Goal: Information Seeking & Learning: Find specific fact

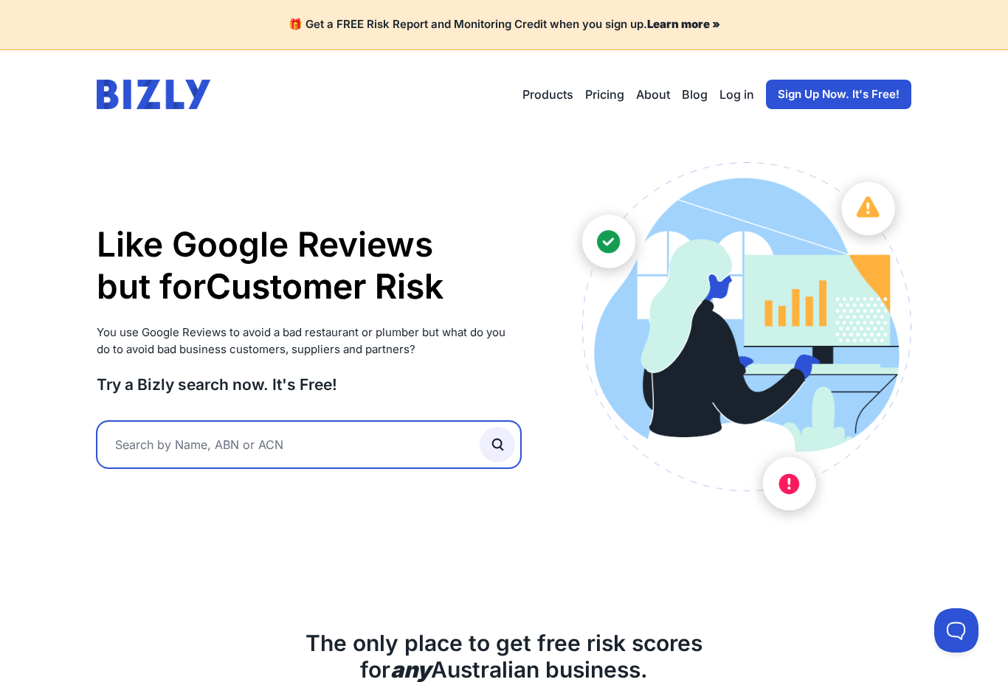
click at [373, 459] on input "text" at bounding box center [309, 444] width 424 height 47
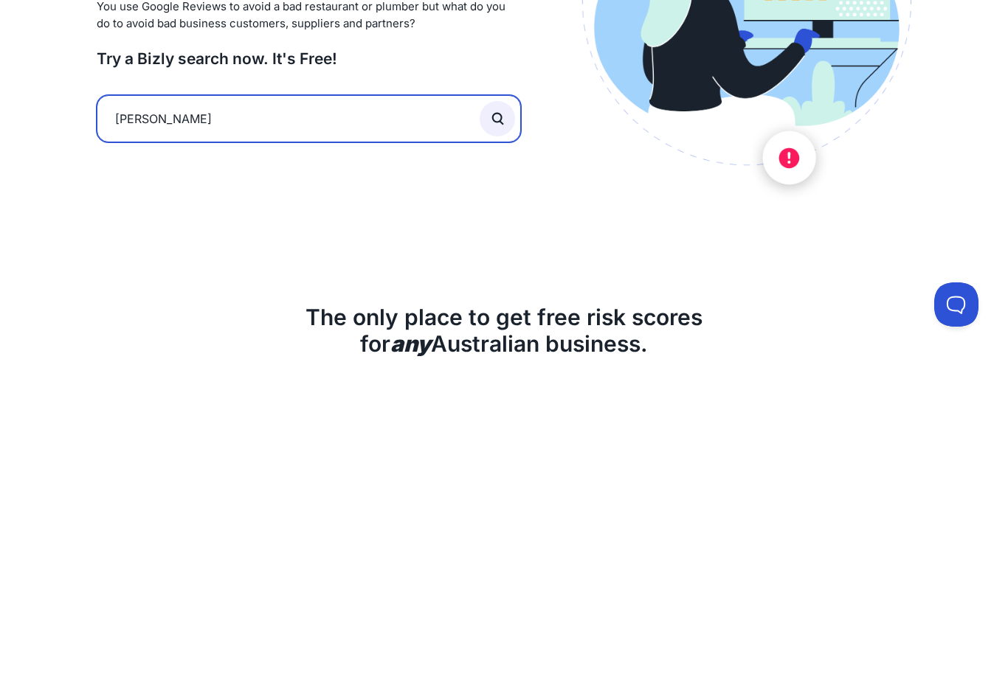
type input "Noah abdo"
click at [497, 427] on button "submit" at bounding box center [497, 444] width 35 height 35
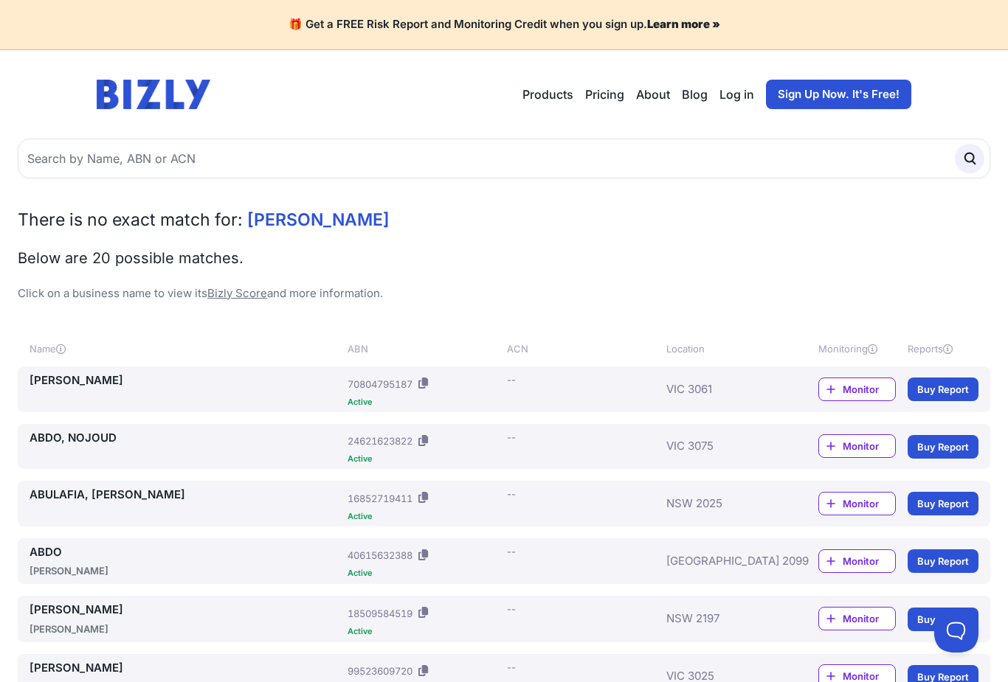
click at [58, 385] on link "ABDO, NOAH" at bounding box center [186, 381] width 312 height 17
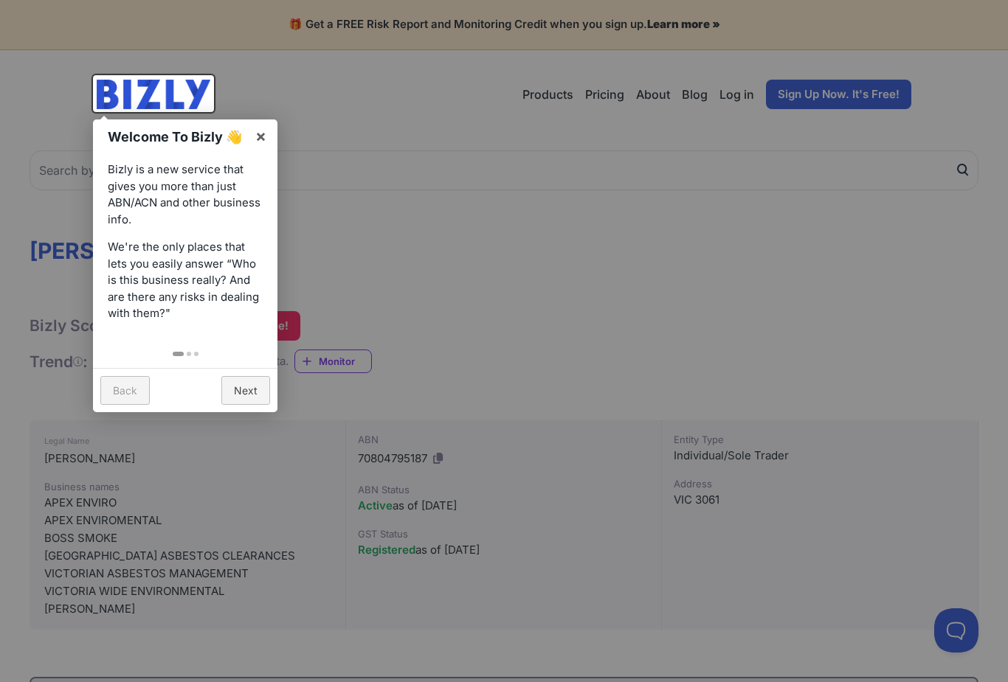
click at [247, 399] on link "Next" at bounding box center [245, 390] width 49 height 29
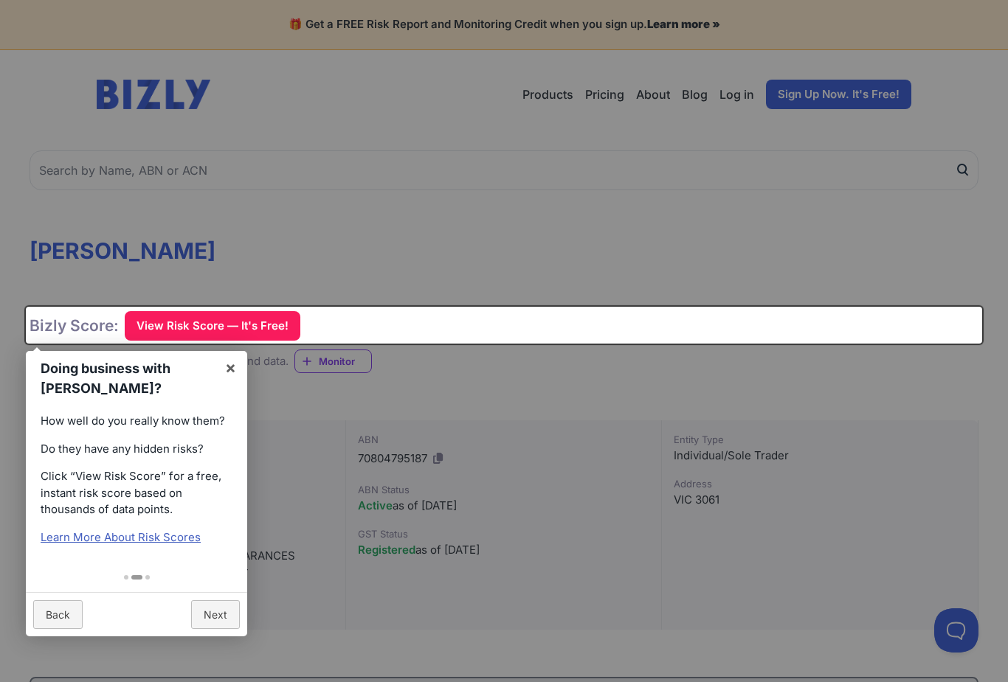
click at [153, 323] on div "Doing business with [PERSON_NAME]? × How well do you really know them? Do they …" at bounding box center [504, 325] width 956 height 37
click at [142, 328] on div "Doing business with [PERSON_NAME]? × How well do you really know them? Do they …" at bounding box center [504, 325] width 956 height 37
click at [146, 328] on div "Doing business with [PERSON_NAME]? × How well do you really know them? Do they …" at bounding box center [504, 325] width 956 height 37
click at [218, 604] on link "Next" at bounding box center [215, 615] width 49 height 29
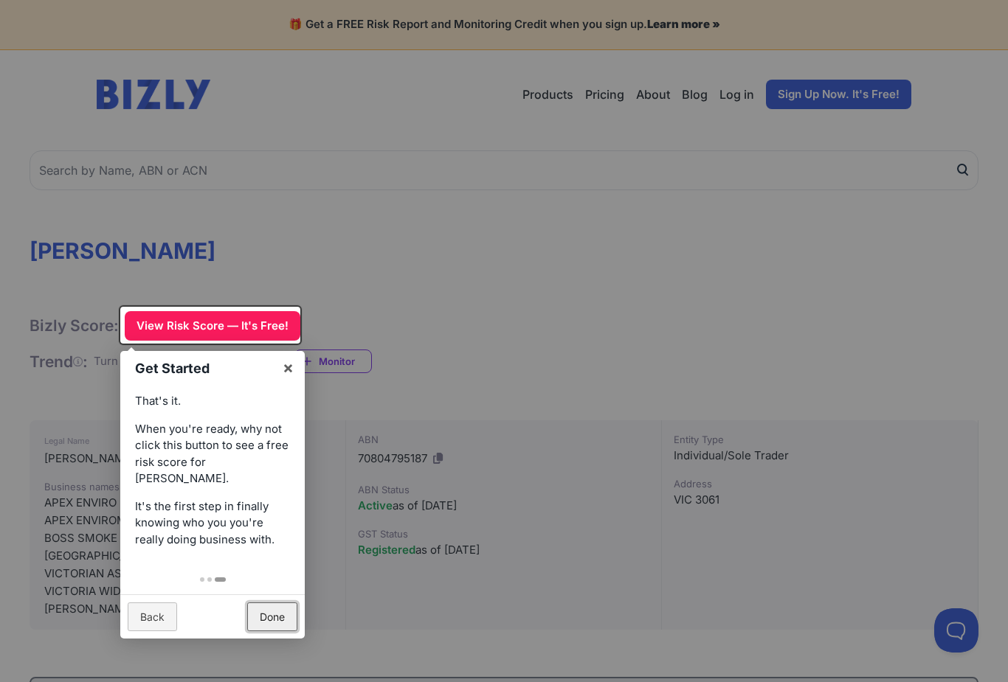
click at [278, 603] on link "Done" at bounding box center [272, 617] width 50 height 29
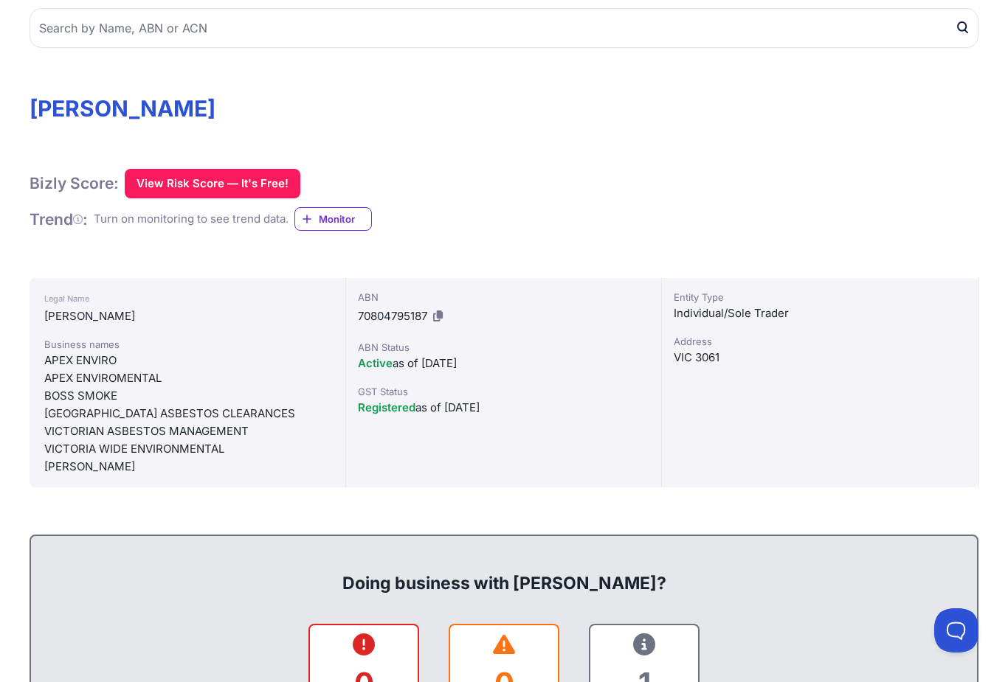
scroll to position [143, 0]
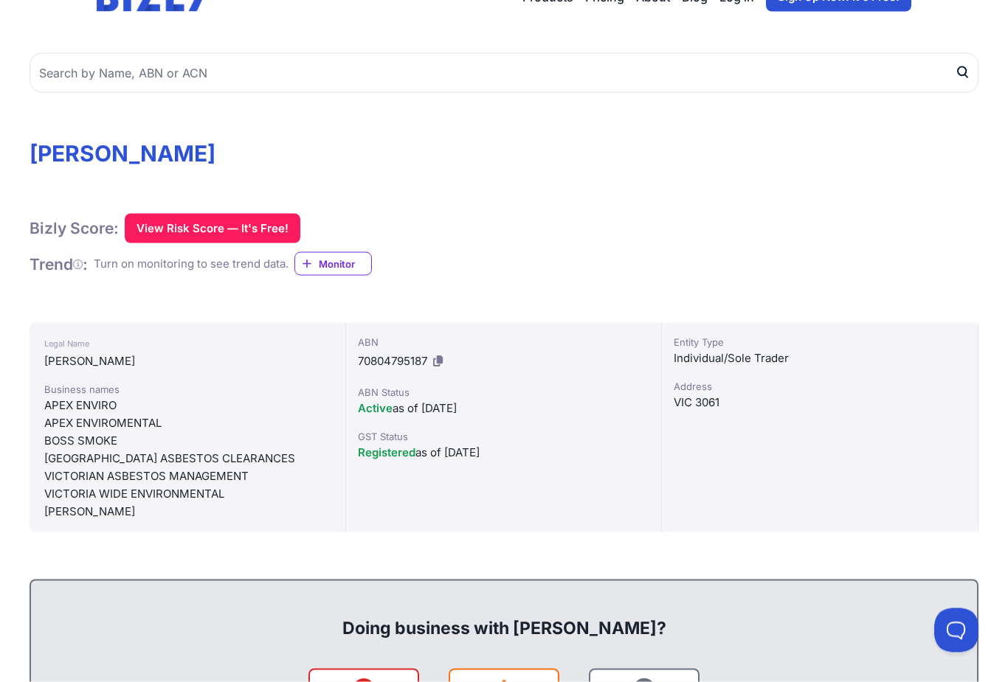
click at [352, 267] on span "Monitor" at bounding box center [345, 264] width 52 height 15
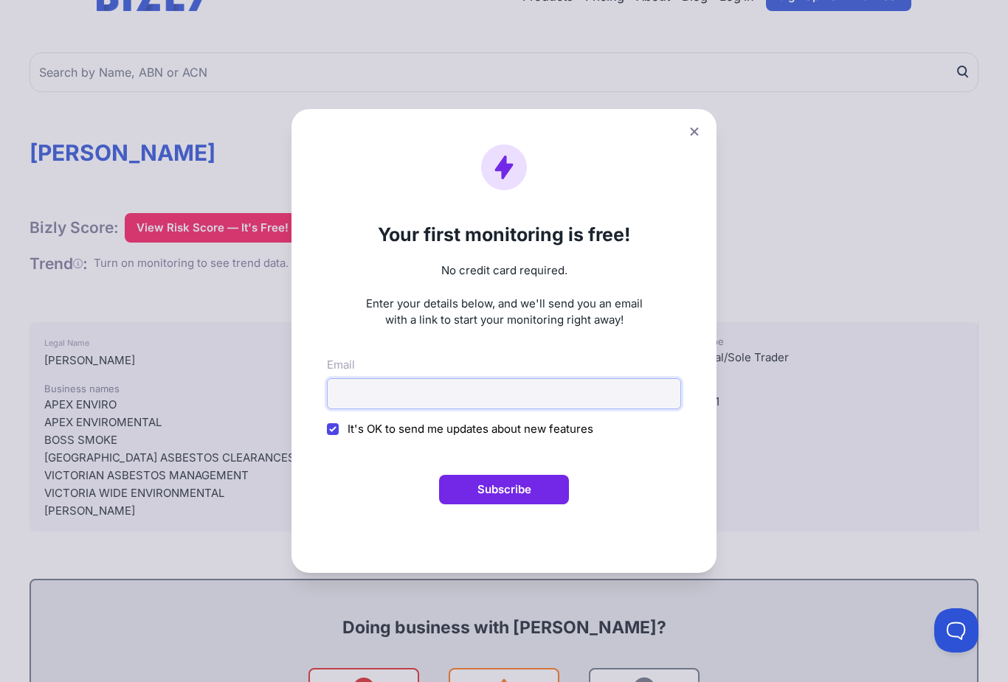
click at [540, 400] on input "Email" at bounding box center [504, 393] width 354 height 31
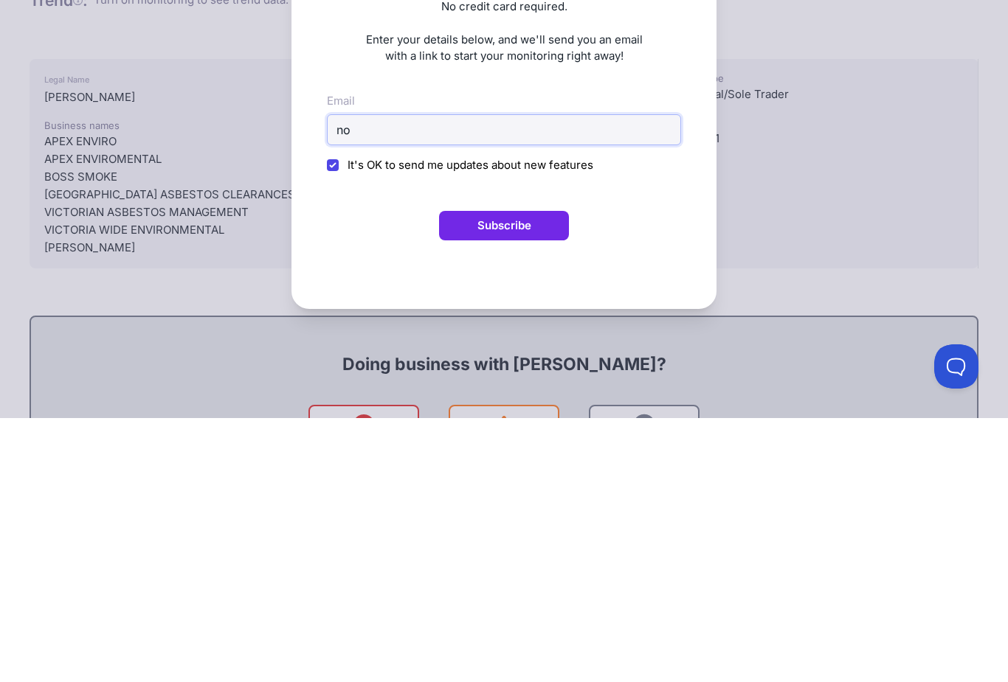
type input "n"
type input "noah.abdo@outlook.com"
click at [542, 475] on button "Subscribe" at bounding box center [504, 490] width 130 height 30
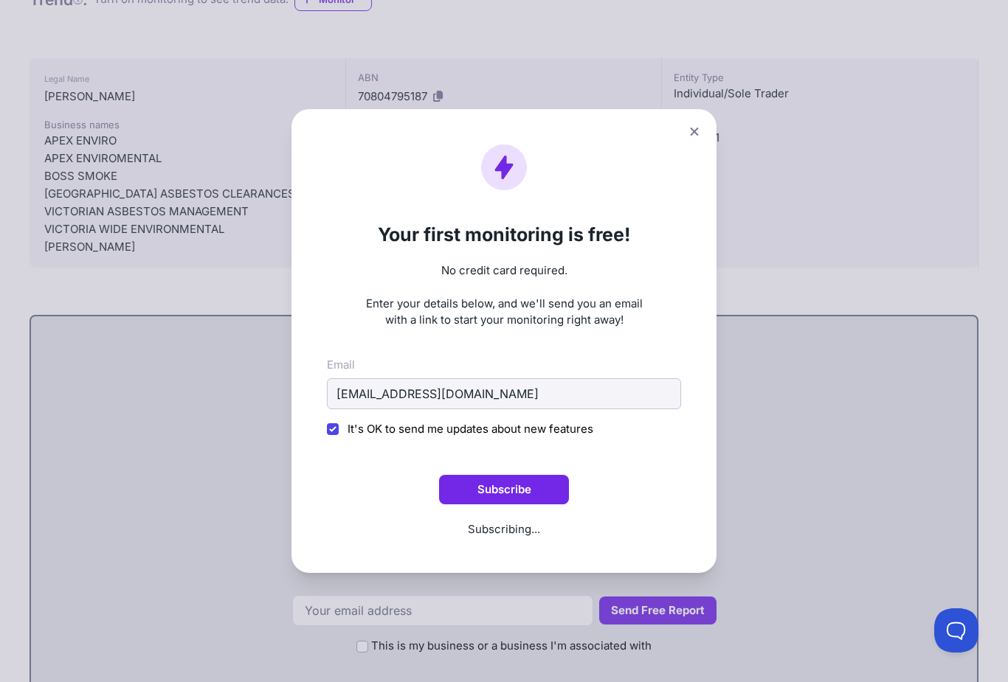
click at [542, 502] on button "Subscribe" at bounding box center [504, 490] width 130 height 30
click at [493, 495] on button "Subscribe" at bounding box center [504, 490] width 130 height 30
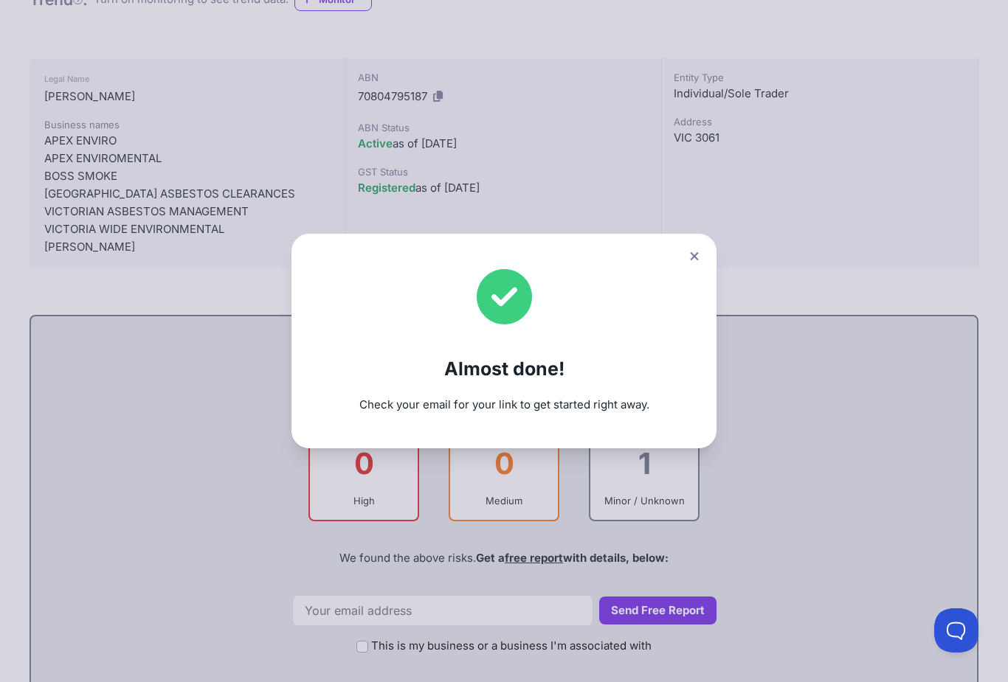
click at [520, 494] on div "Almost done! Check your email for your link to get started right away." at bounding box center [504, 341] width 1008 height 682
click at [685, 267] on button at bounding box center [694, 256] width 21 height 21
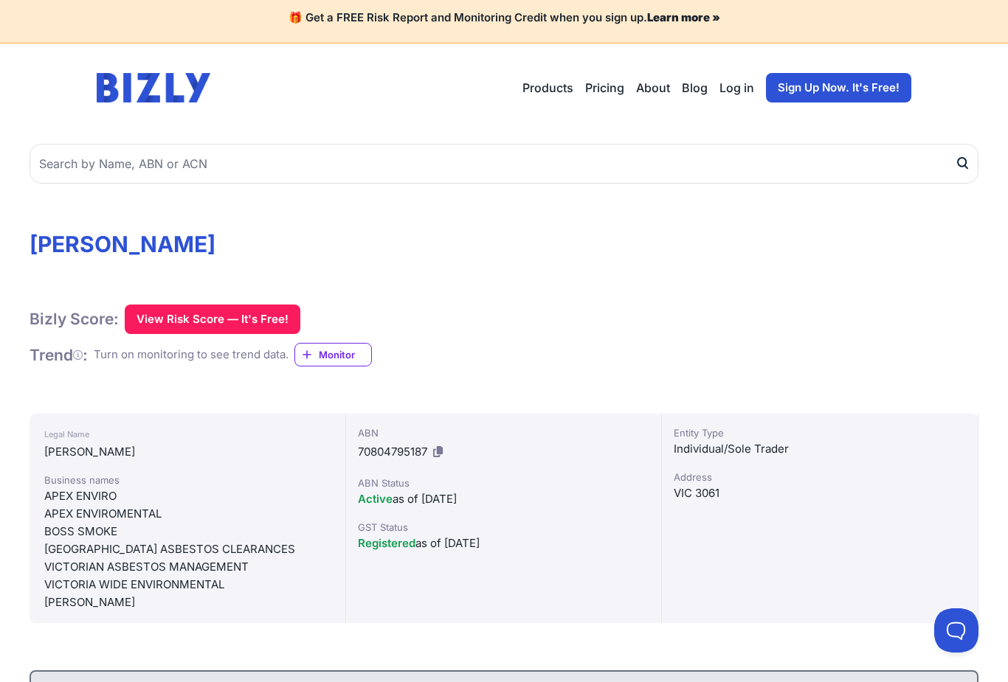
scroll to position [0, 0]
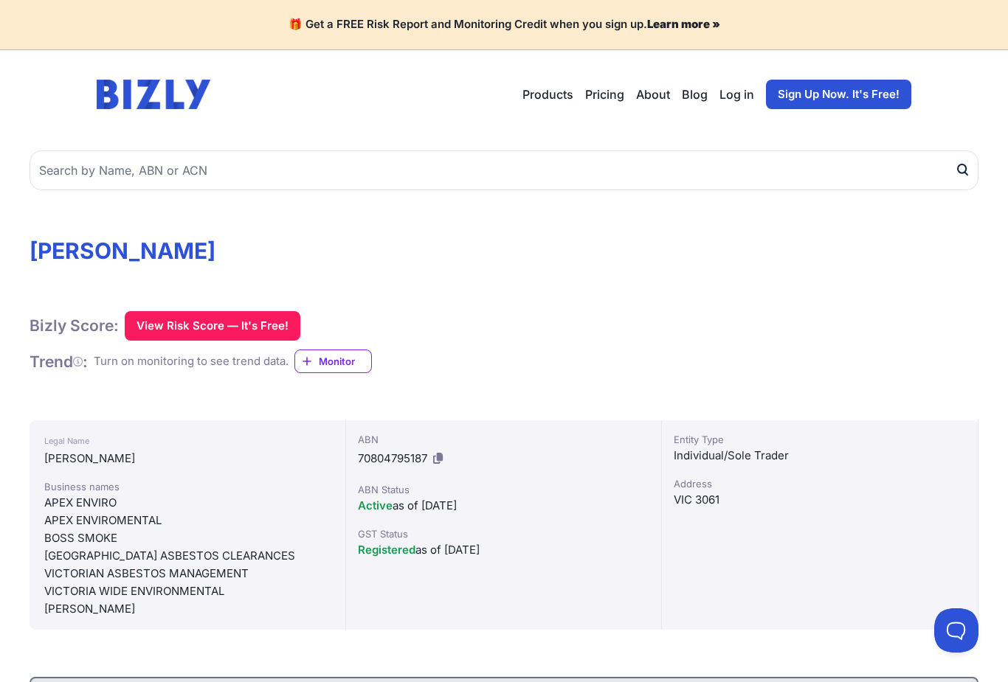
click at [252, 326] on button "View Risk Score — It's Free!" at bounding box center [213, 326] width 176 height 30
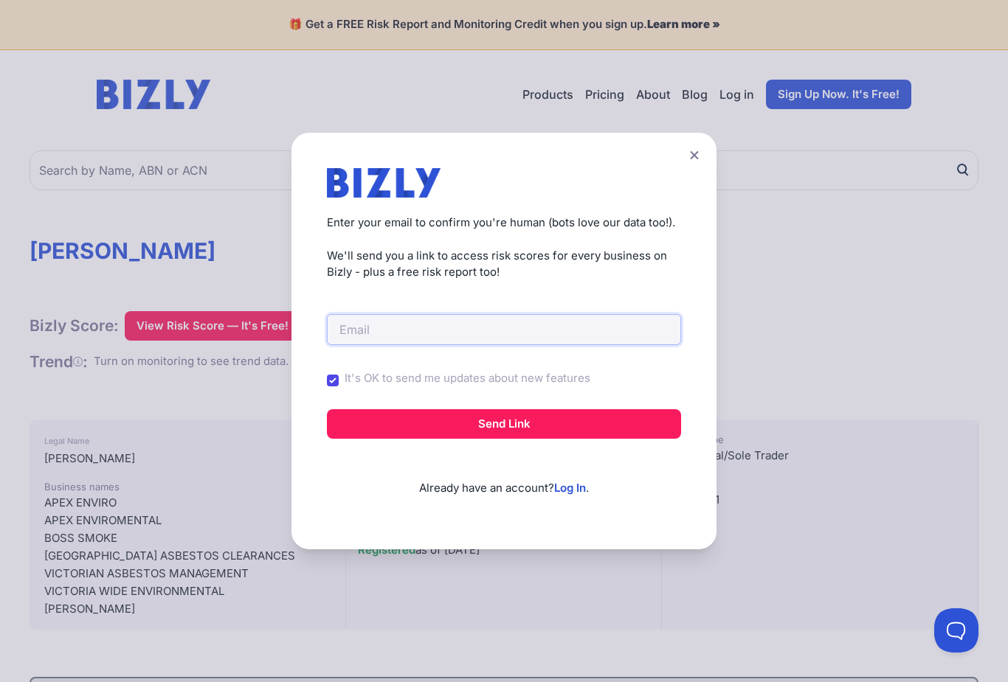
click at [573, 345] on input "email" at bounding box center [504, 329] width 354 height 31
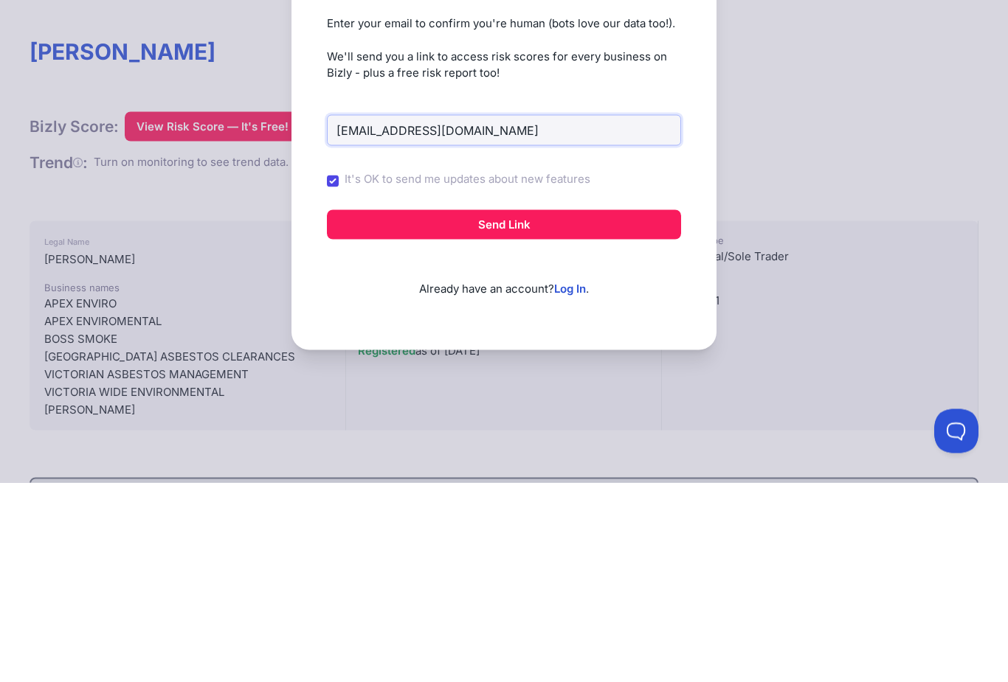
type input "noah.abdo@outlook.com"
click at [589, 409] on button "Send Link" at bounding box center [504, 424] width 354 height 30
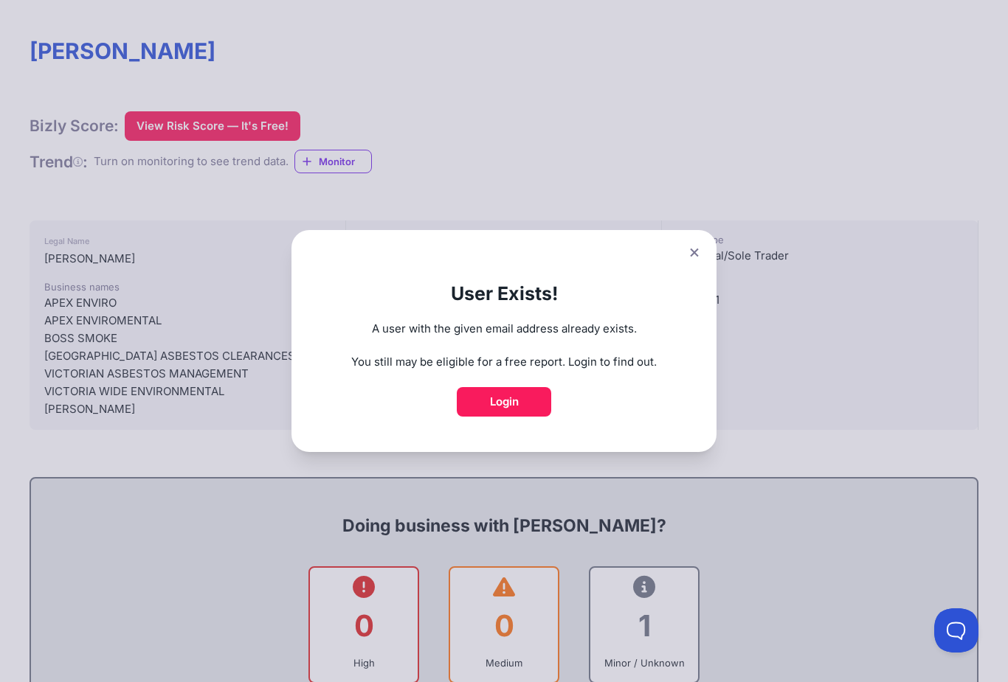
click at [528, 407] on link "Login" at bounding box center [504, 402] width 94 height 30
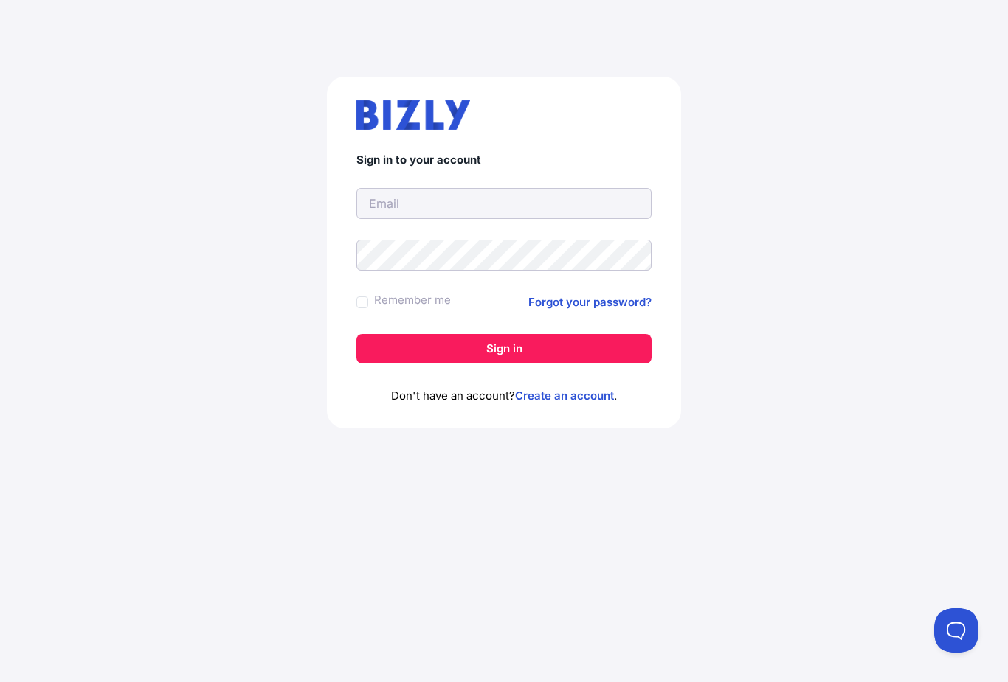
click at [491, 207] on input "text" at bounding box center [503, 203] width 295 height 31
type input "[EMAIL_ADDRESS][DOMAIN_NAME]"
click at [504, 348] on button "Sign in" at bounding box center [503, 349] width 295 height 30
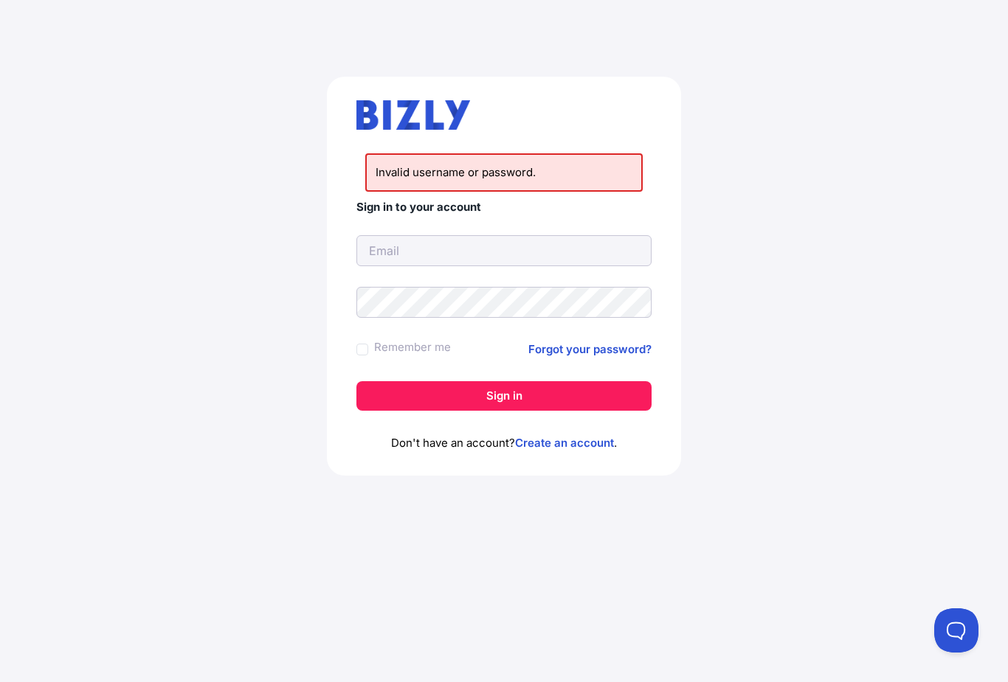
click at [592, 396] on button "Sign in" at bounding box center [503, 396] width 295 height 30
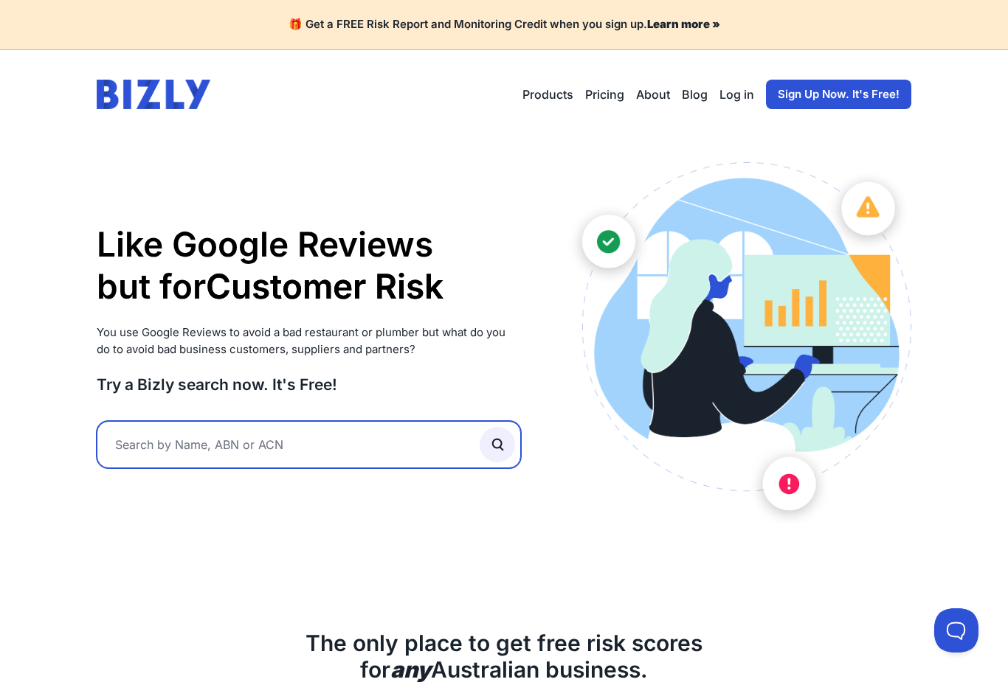
click at [167, 450] on input "text" at bounding box center [309, 444] width 424 height 47
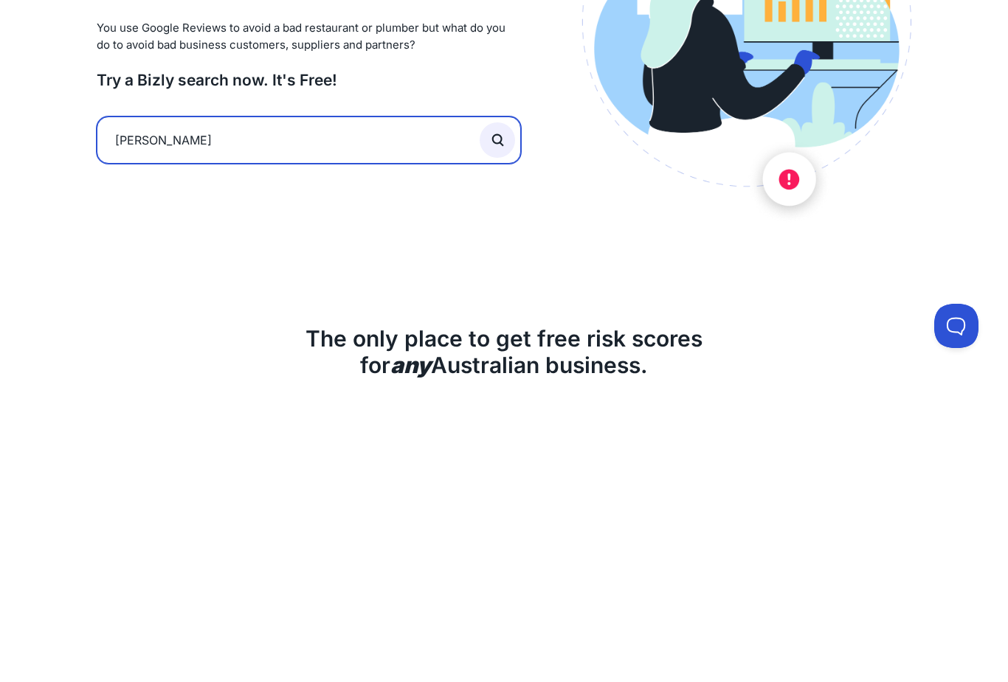
type input "Noah abdo"
click at [497, 427] on button "submit" at bounding box center [497, 444] width 35 height 35
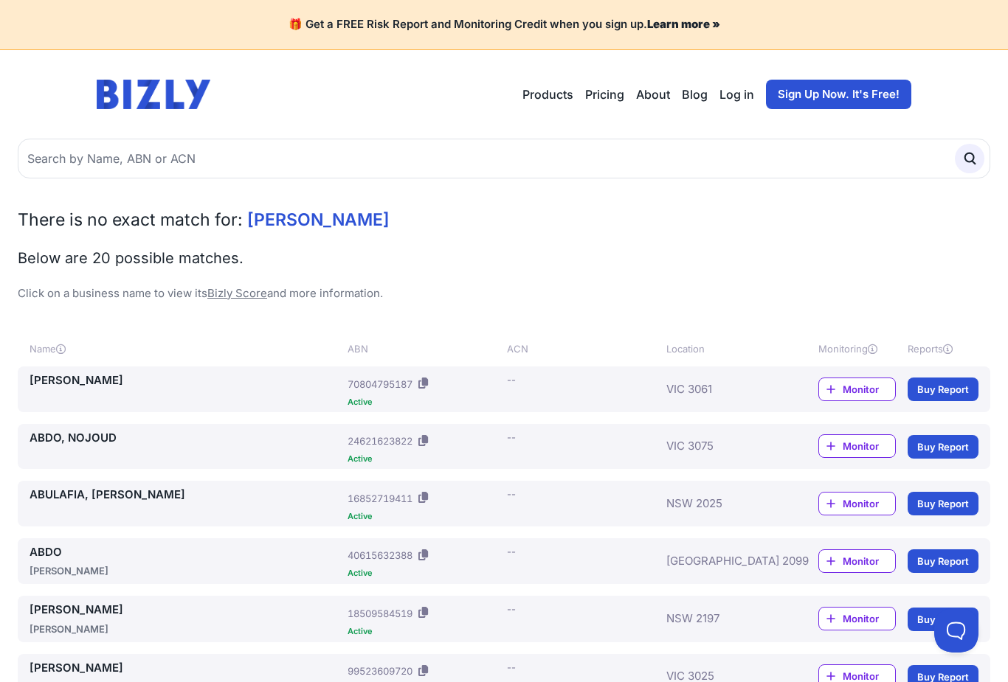
click at [376, 387] on link "70804795187" at bounding box center [379, 384] width 65 height 12
click at [89, 384] on link "[PERSON_NAME]" at bounding box center [186, 381] width 312 height 17
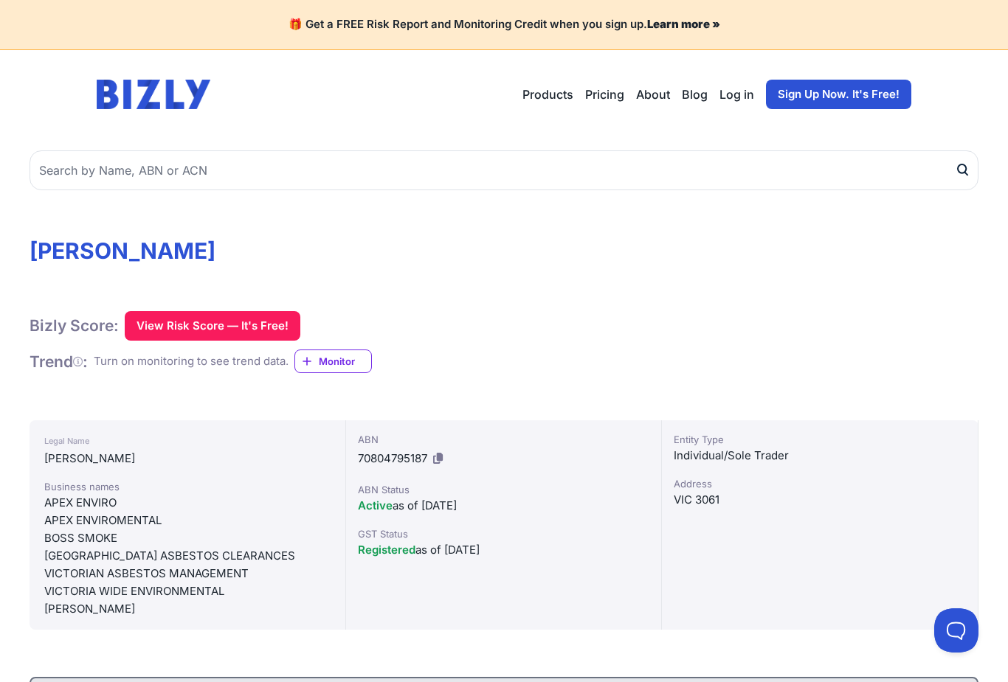
click at [877, 89] on link "Sign Up Now. It's Free!" at bounding box center [838, 95] width 145 height 30
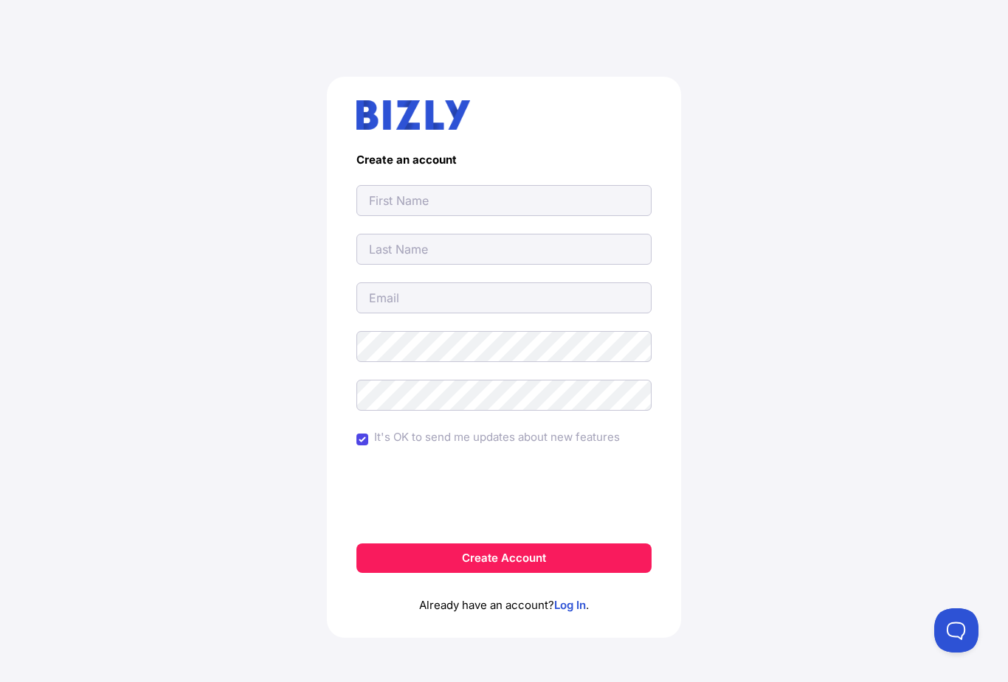
click at [483, 208] on input "text" at bounding box center [503, 200] width 295 height 31
type input "noah"
click at [542, 250] on input "text" at bounding box center [503, 249] width 295 height 31
type input "abdo"
click at [499, 294] on input "email" at bounding box center [503, 298] width 295 height 31
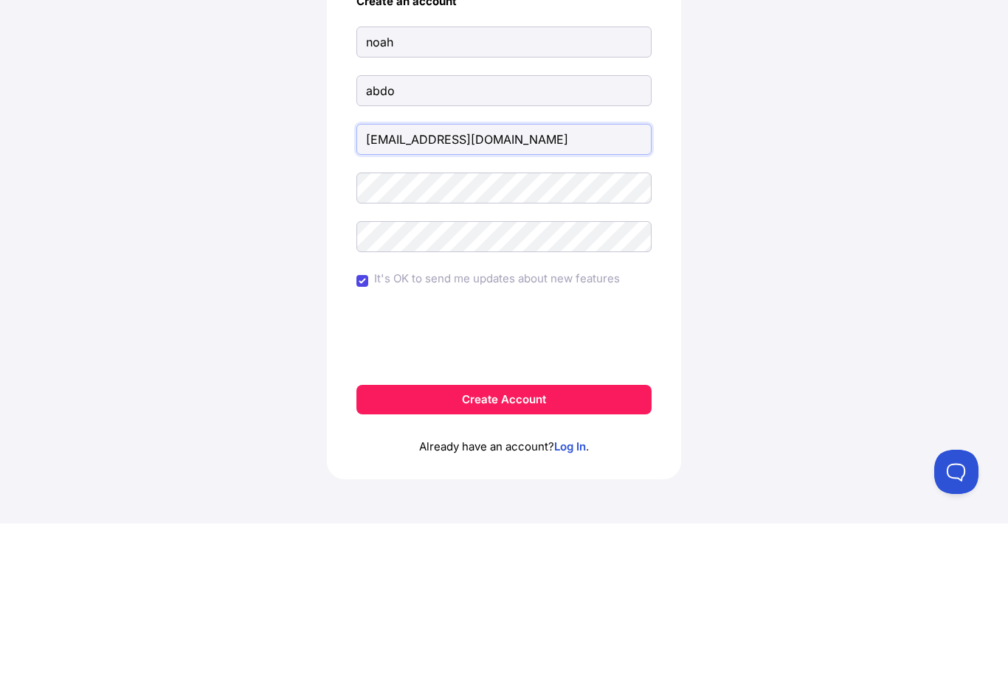
type input "[EMAIL_ADDRESS][DOMAIN_NAME]"
click at [569, 212] on form "Create an account noah abdo noah.abdo@outlook.com It's OK to send me updates ab…" at bounding box center [503, 363] width 295 height 420
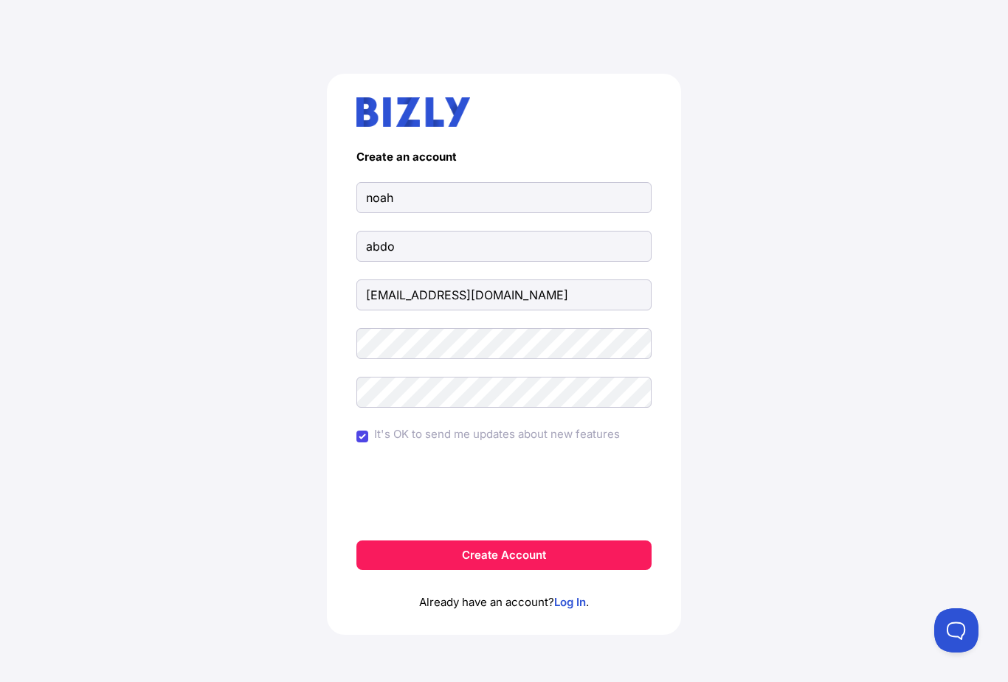
click at [625, 541] on button "Create Account" at bounding box center [503, 556] width 295 height 30
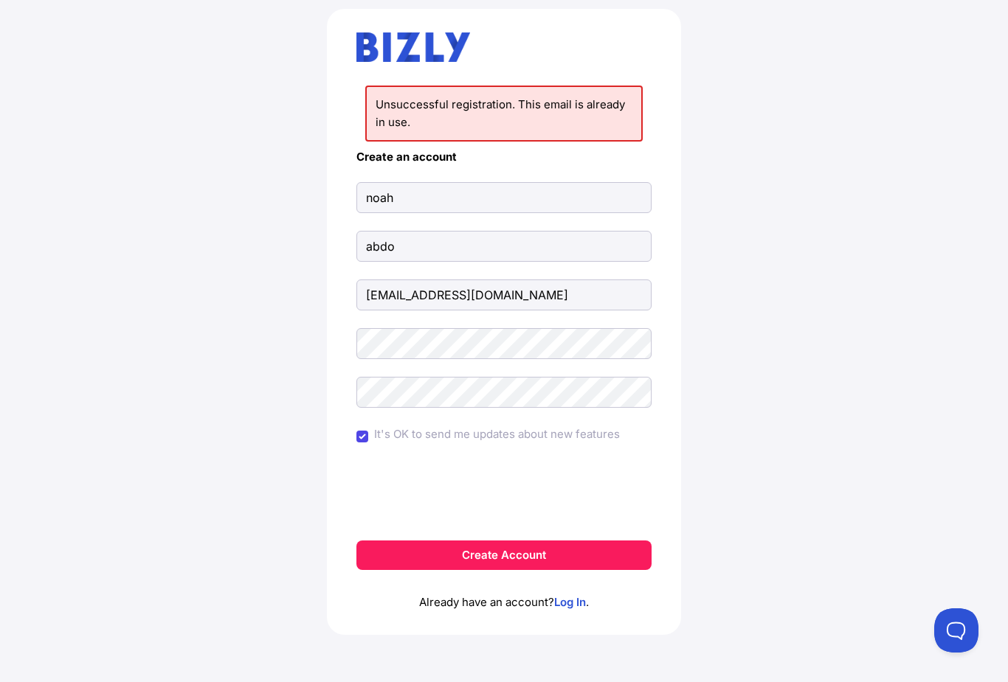
scroll to position [73, 0]
click at [571, 597] on link "Log In" at bounding box center [570, 602] width 32 height 14
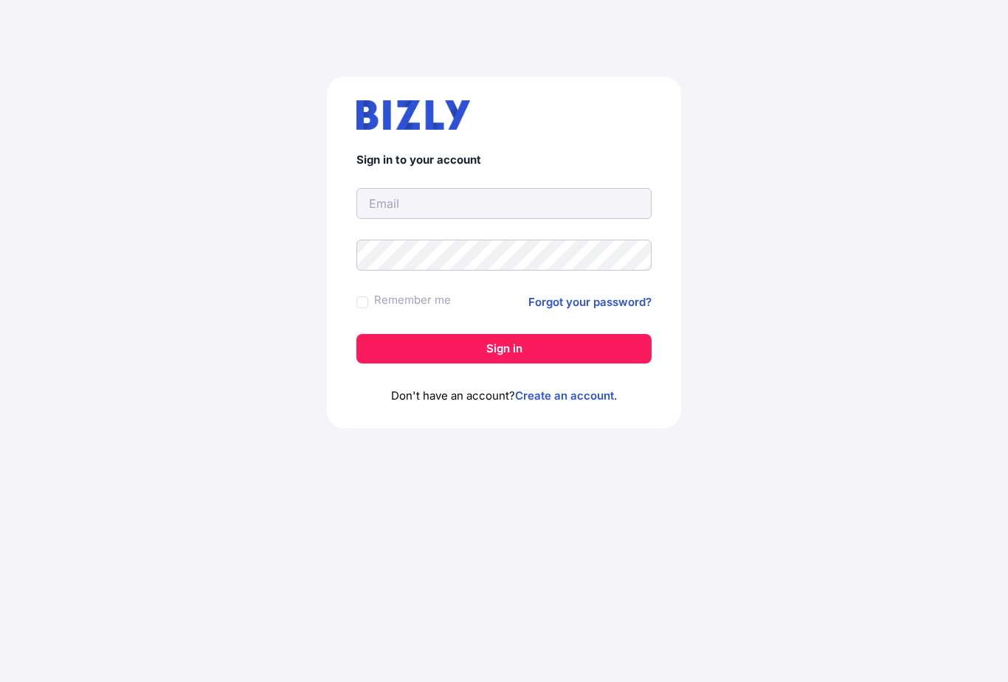
click at [578, 202] on input "text" at bounding box center [503, 203] width 295 height 31
type input "[EMAIL_ADDRESS][DOMAIN_NAME]"
click at [504, 348] on button "Sign in" at bounding box center [503, 349] width 295 height 30
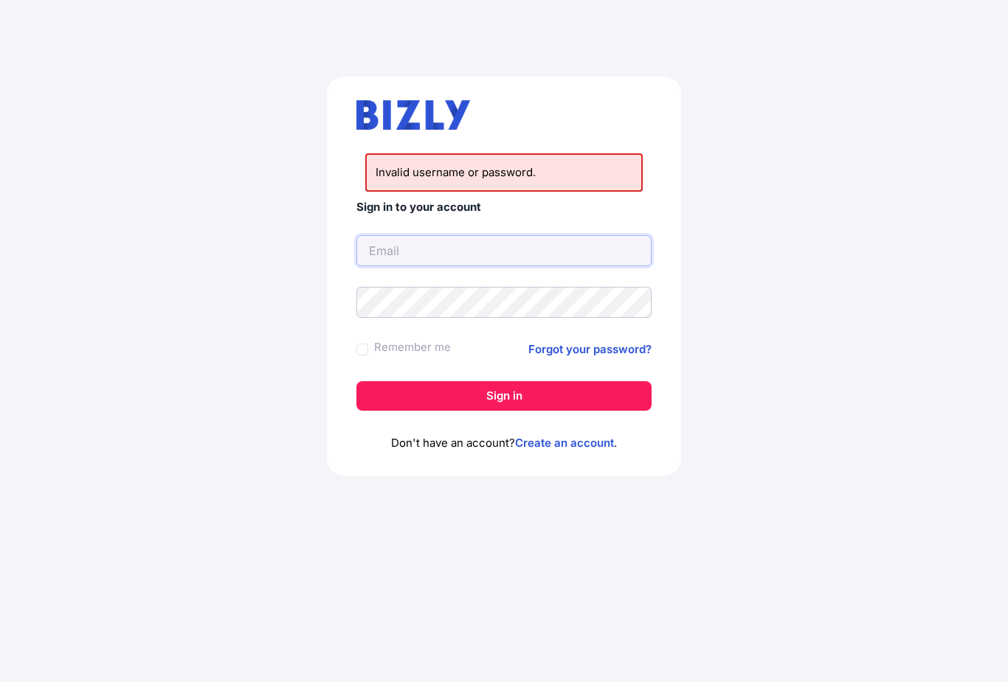
click at [536, 257] on input "text" at bounding box center [503, 250] width 295 height 31
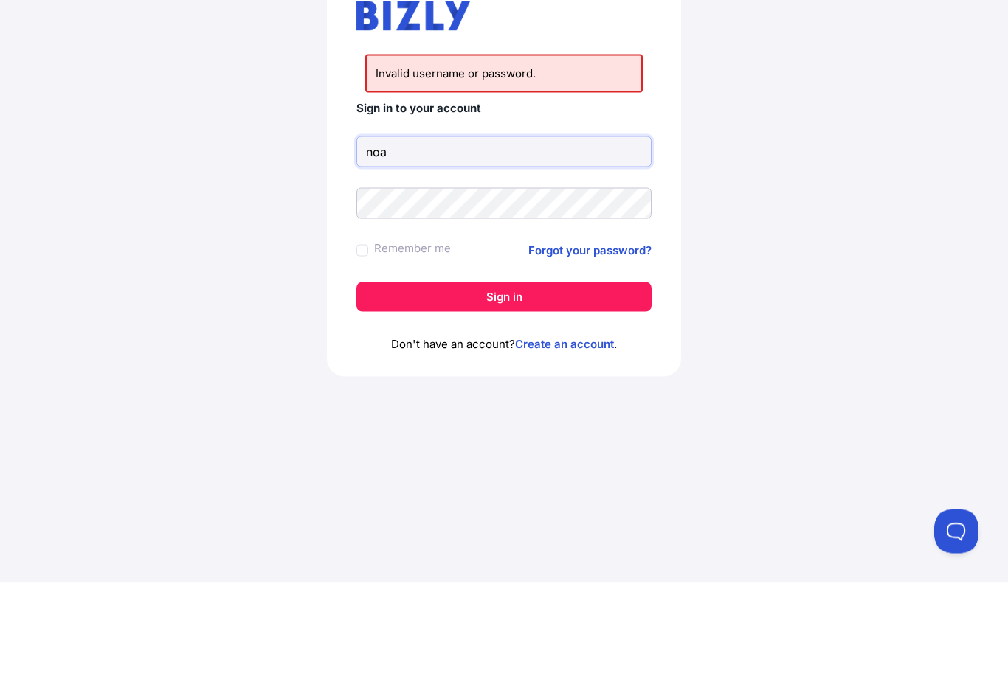
type input "noa"
click at [640, 341] on link "Forgot your password?" at bounding box center [589, 350] width 123 height 18
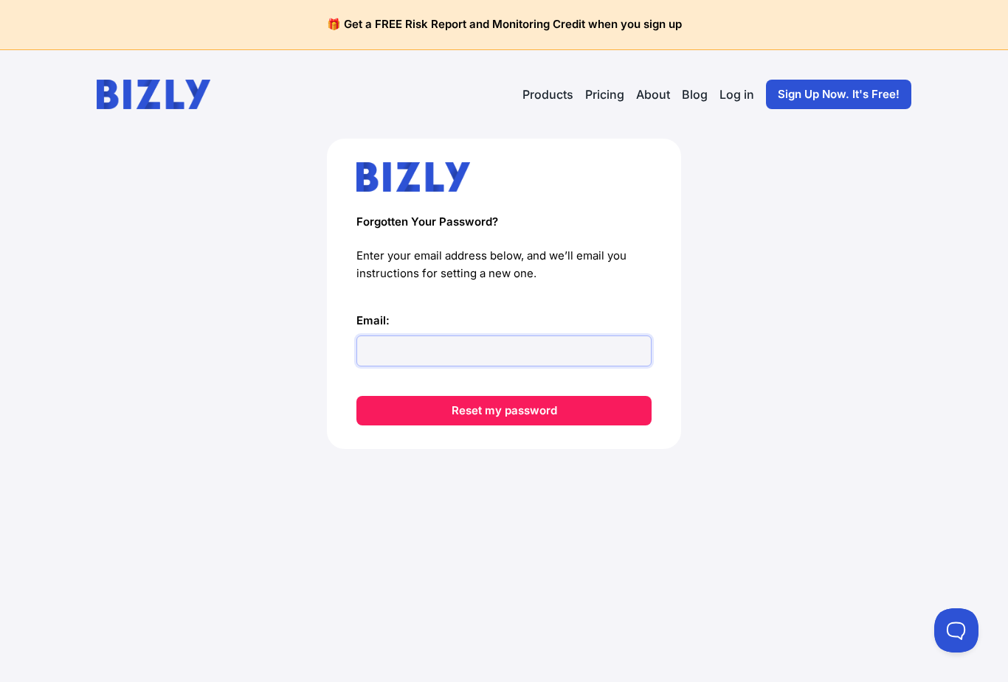
click at [559, 359] on input "Email:" at bounding box center [503, 351] width 295 height 31
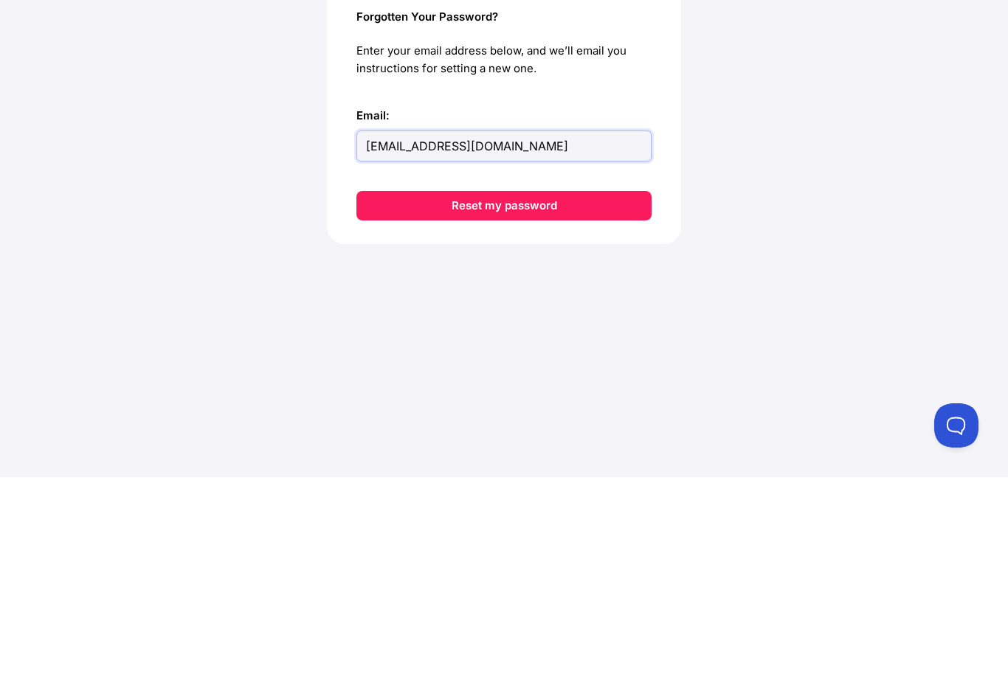
type input "[EMAIL_ADDRESS][DOMAIN_NAME]"
click at [605, 396] on button "Reset my password" at bounding box center [503, 411] width 295 height 30
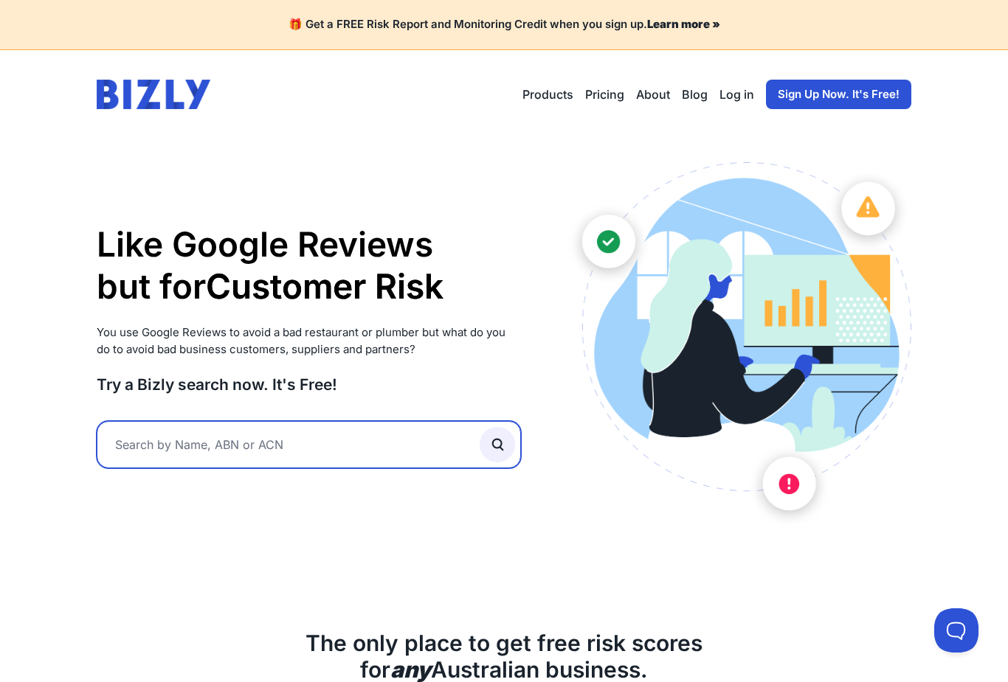
click at [166, 436] on input "text" at bounding box center [309, 444] width 424 height 47
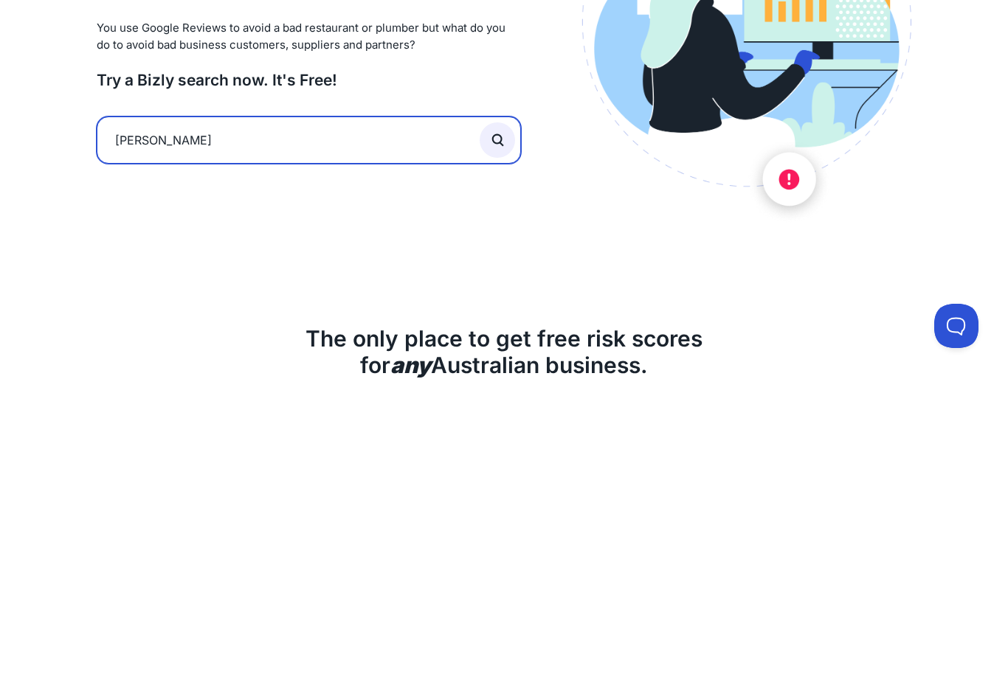
type input "[PERSON_NAME]"
click at [497, 427] on button "submit" at bounding box center [497, 444] width 35 height 35
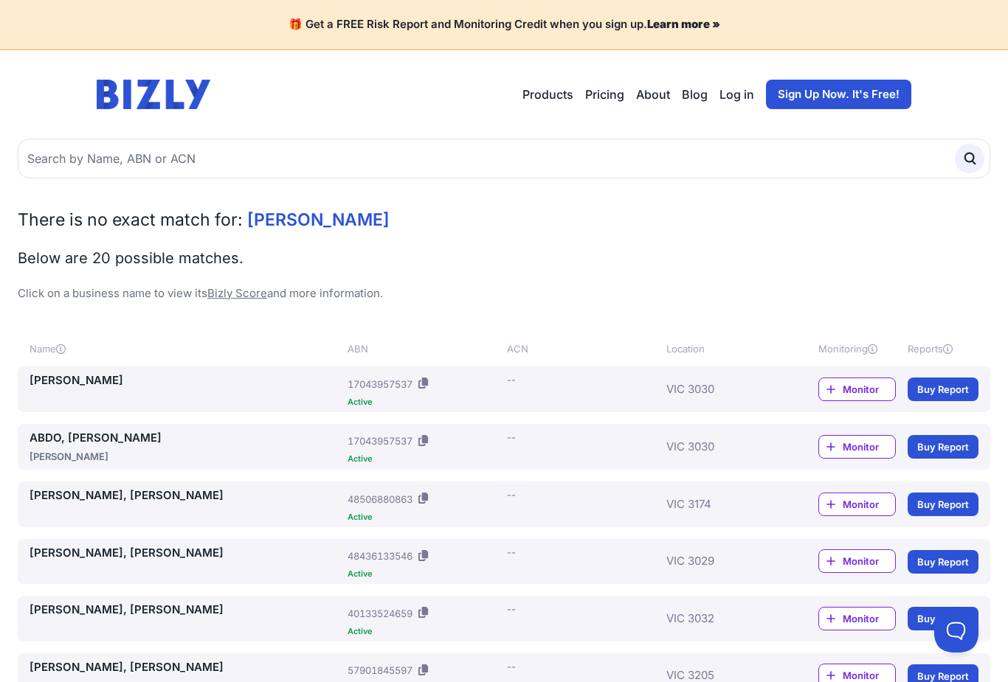
click at [69, 376] on link "ABDO, OMAR" at bounding box center [186, 381] width 312 height 17
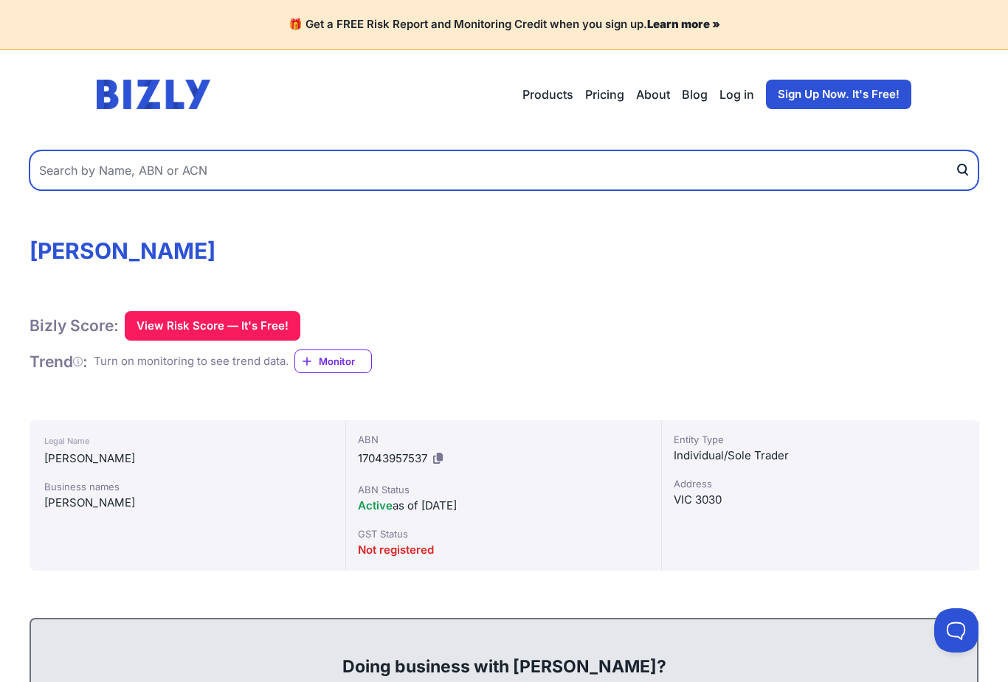
click at [152, 181] on input "text" at bounding box center [504, 171] width 949 height 40
type input "Myzone demolitions"
click at [967, 170] on button "submit" at bounding box center [967, 171] width 24 height 40
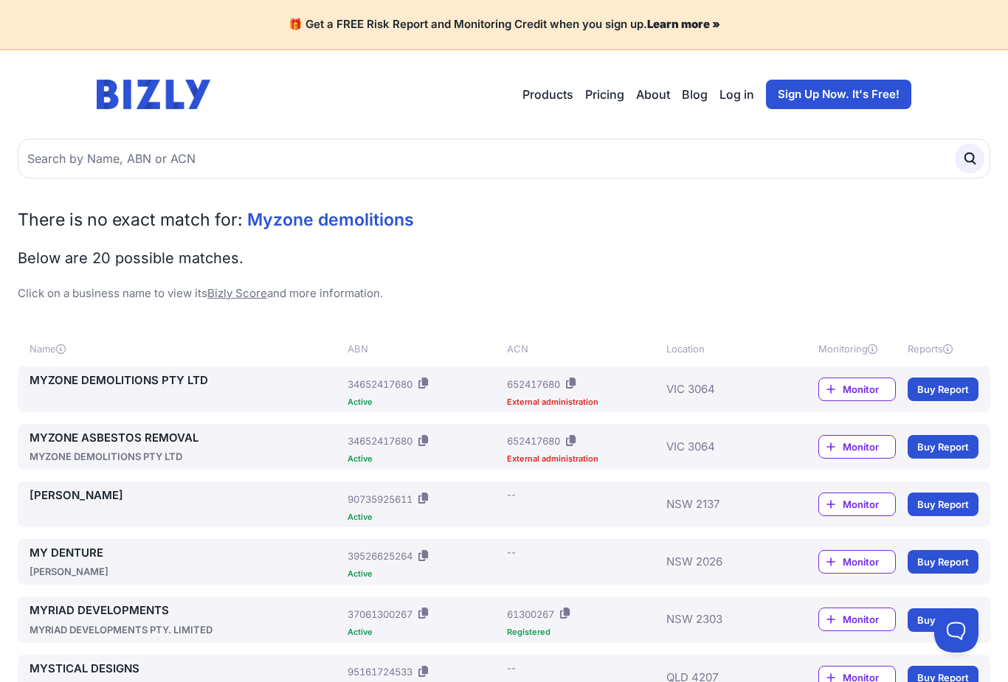
click at [84, 455] on div "MYZONE DEMOLITIONS PTY LTD" at bounding box center [186, 456] width 312 height 15
click at [111, 440] on link "MYZONE ASBESTOS REMOVAL" at bounding box center [186, 438] width 312 height 17
click at [122, 438] on link "MYZONE ASBESTOS REMOVAL" at bounding box center [186, 438] width 312 height 17
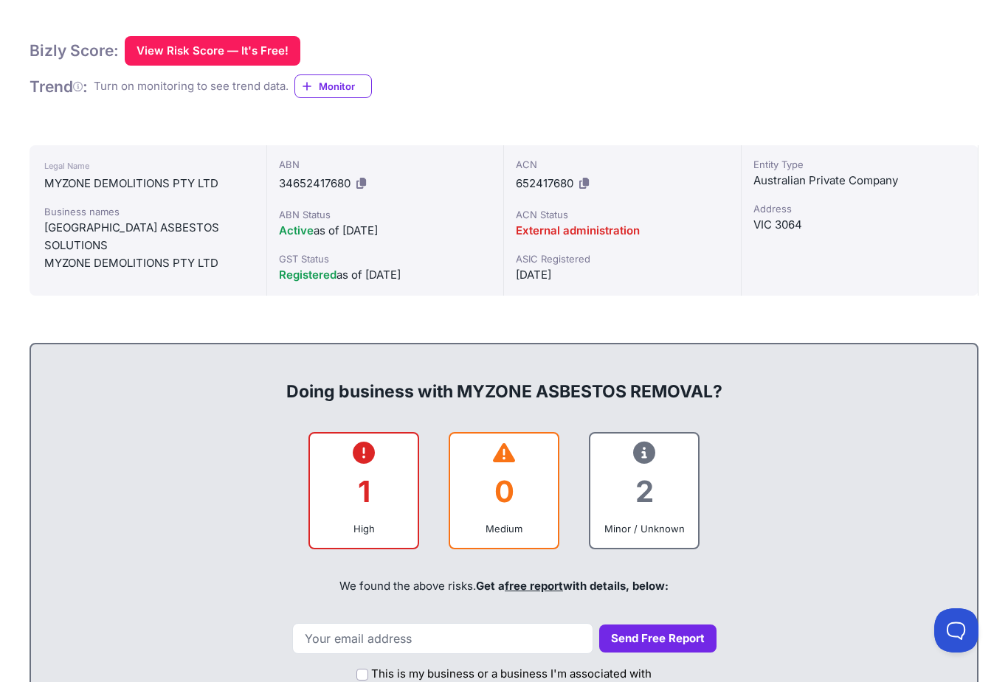
scroll to position [274, 0]
click at [339, 530] on div "High" at bounding box center [364, 529] width 84 height 15
click at [657, 517] on div "2" at bounding box center [644, 493] width 84 height 60
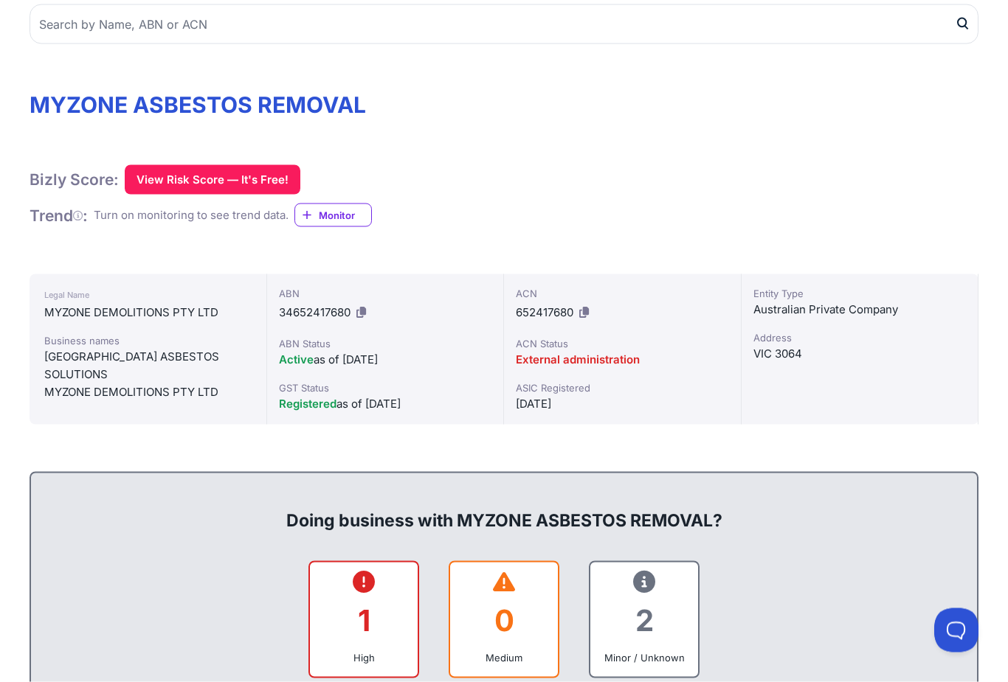
scroll to position [0, 0]
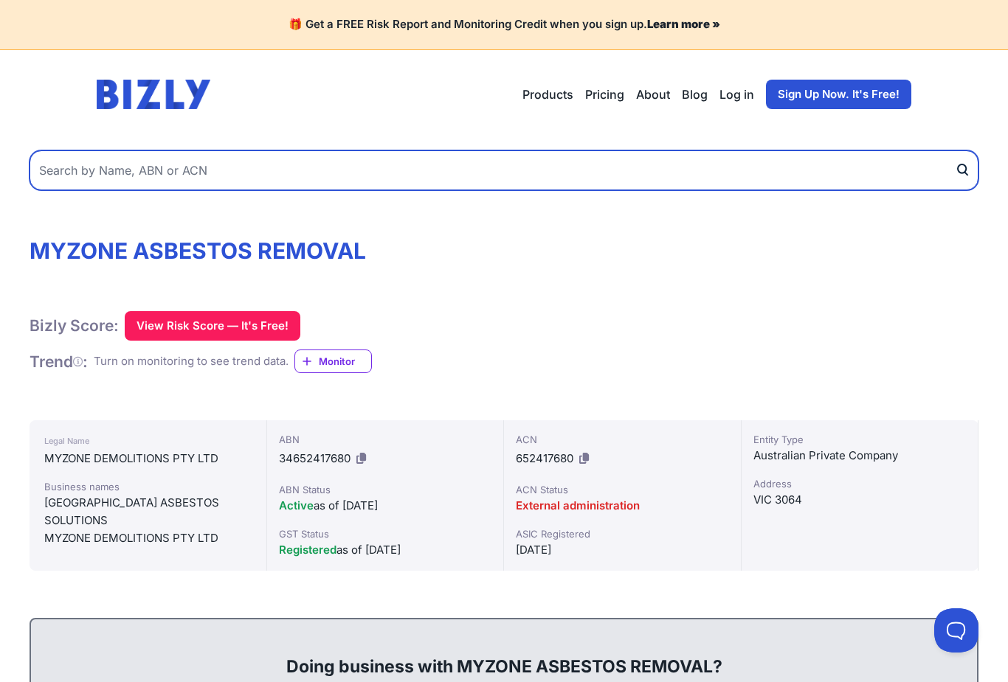
click at [66, 187] on input "text" at bounding box center [504, 171] width 949 height 40
type input "[PERSON_NAME]"
click at [967, 170] on button "submit" at bounding box center [967, 171] width 24 height 40
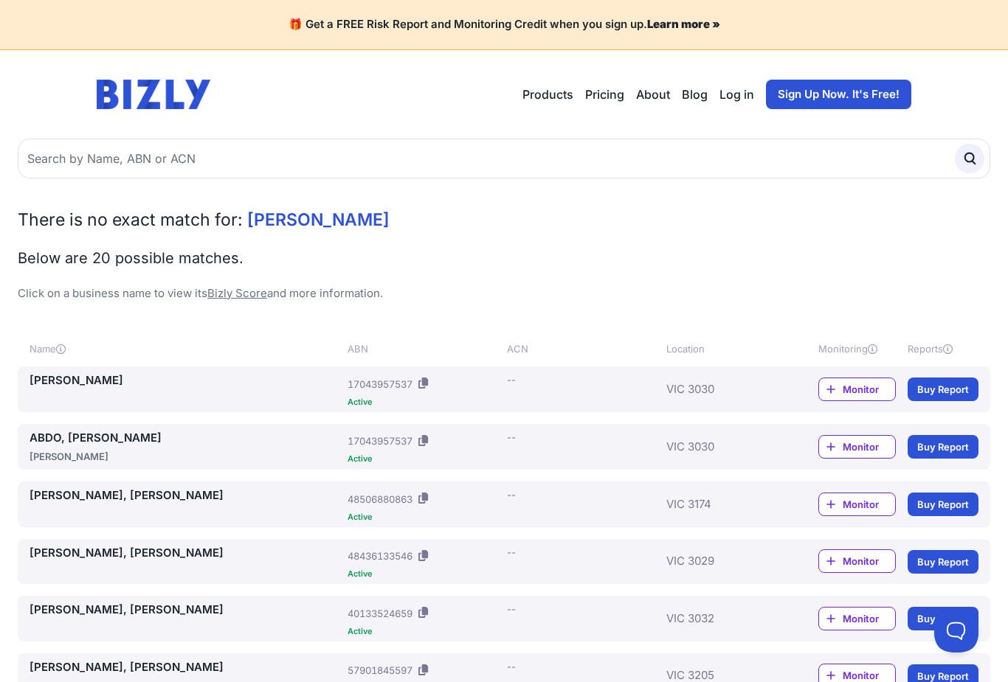
click at [52, 373] on link "[PERSON_NAME]" at bounding box center [186, 381] width 312 height 17
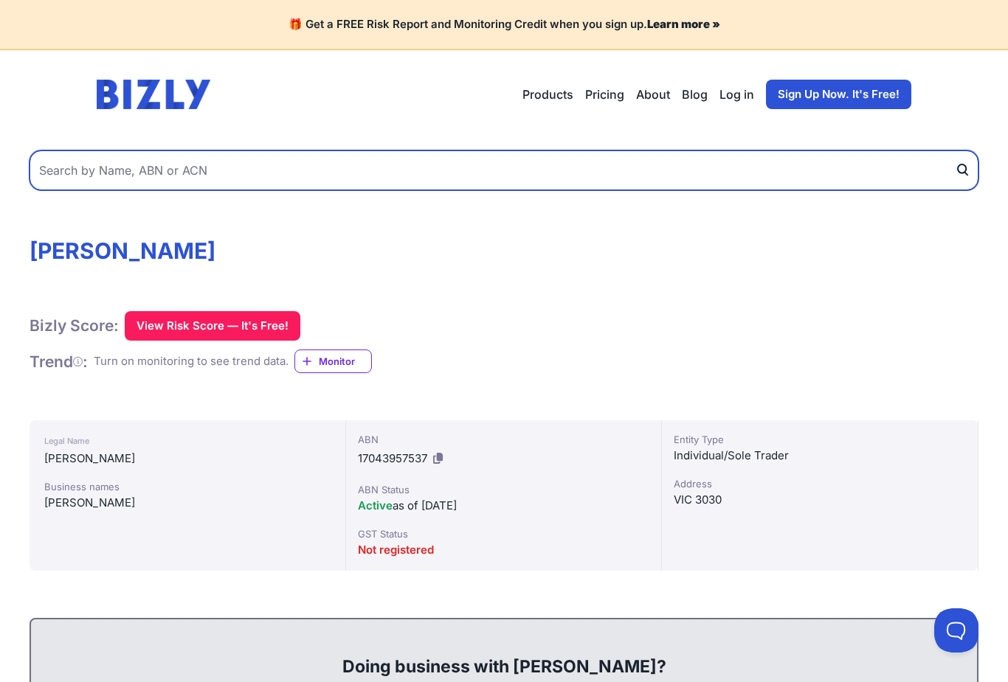
click at [123, 175] on input "text" at bounding box center [504, 171] width 949 height 40
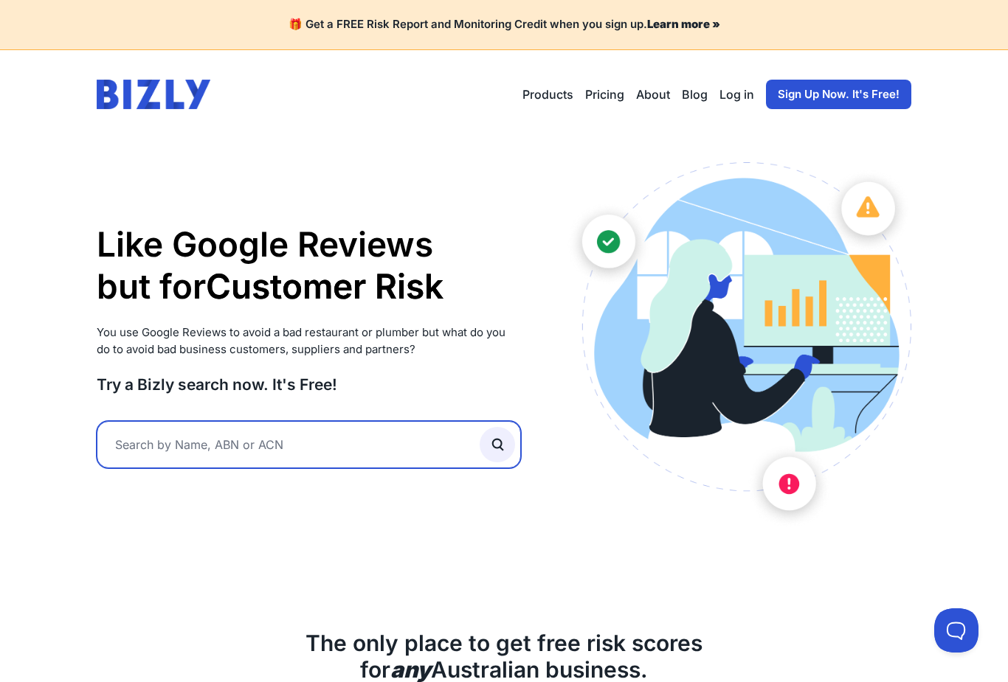
click at [151, 443] on input "text" at bounding box center [309, 444] width 424 height 47
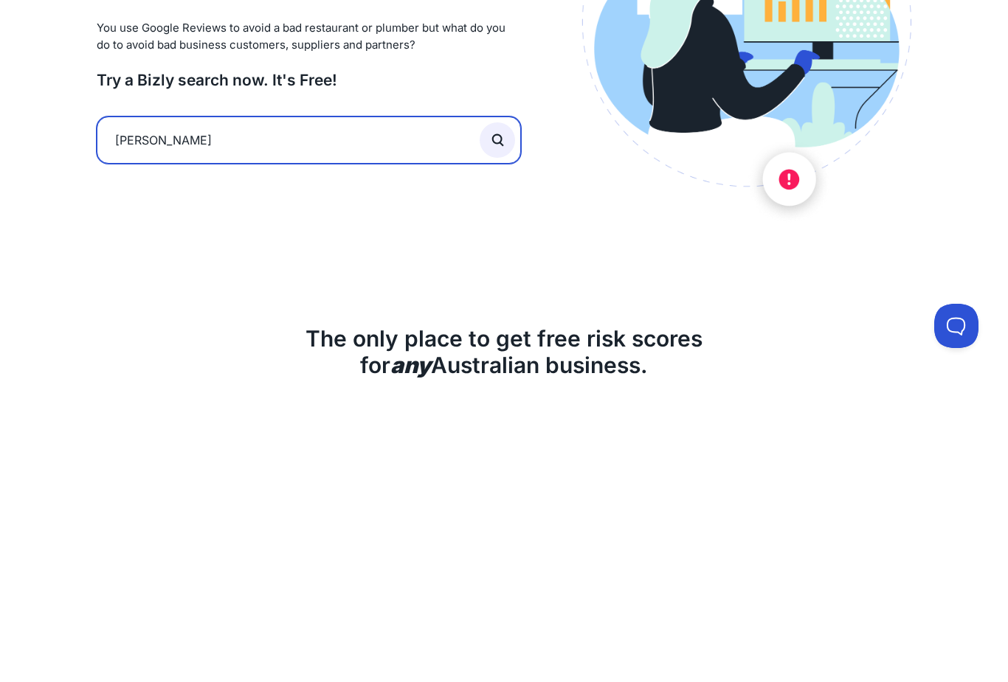
type input "[PERSON_NAME]"
click at [497, 427] on button "submit" at bounding box center [497, 444] width 35 height 35
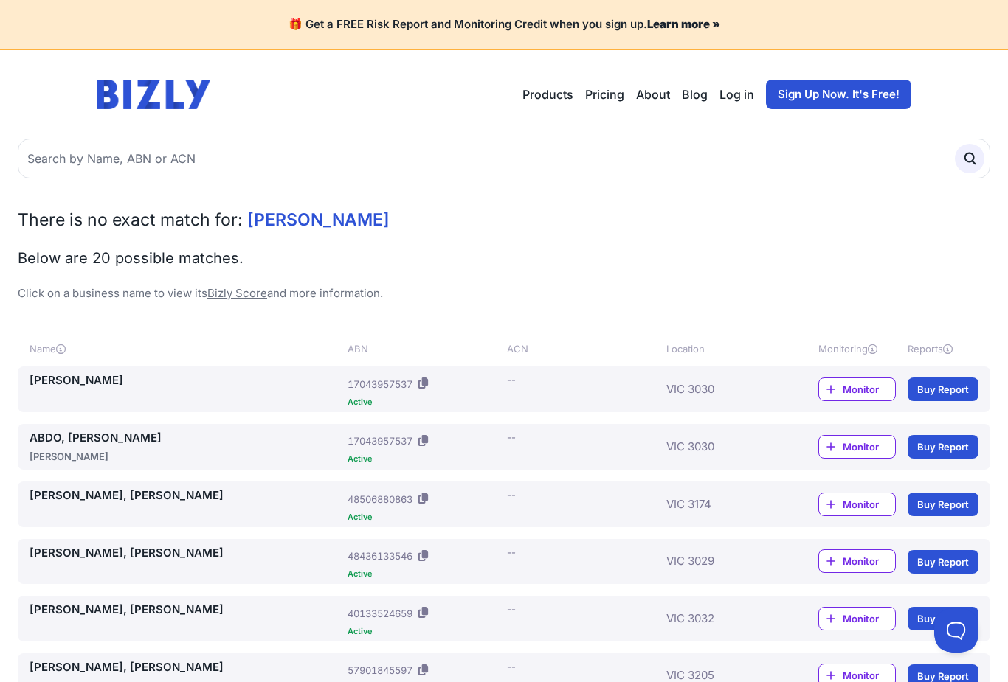
click at [739, 97] on link "Log in" at bounding box center [736, 95] width 35 height 18
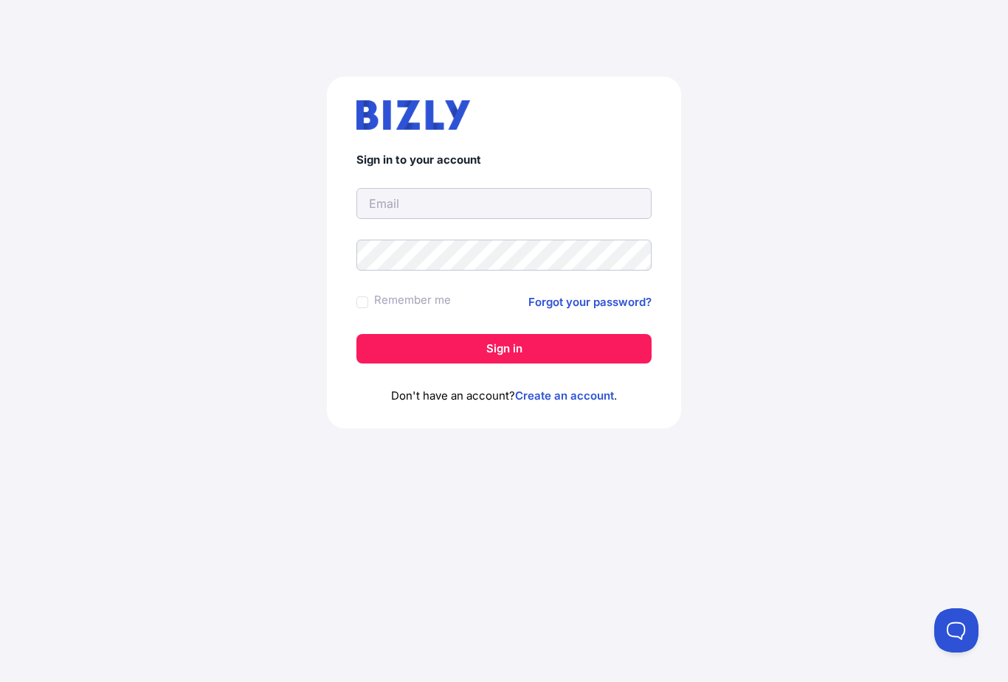
click at [404, 214] on input "text" at bounding box center [503, 203] width 295 height 31
type input "noah.abdo@outlook.com"
click at [504, 348] on button "Sign in" at bounding box center [503, 349] width 295 height 30
click at [941, 291] on div "Sign in to your account noah.abdo@outlook.com Remember me Forgot your password?…" at bounding box center [504, 258] width 949 height 435
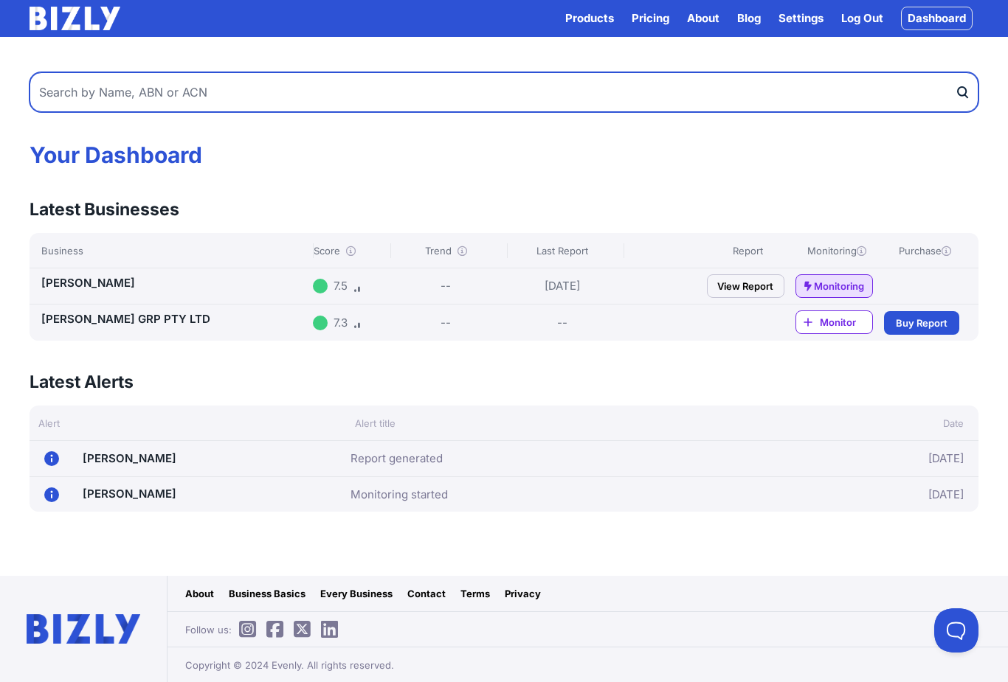
click at [827, 83] on input "text" at bounding box center [504, 92] width 949 height 40
type input "[PERSON_NAME]"
click at [967, 92] on button "submit" at bounding box center [967, 92] width 24 height 40
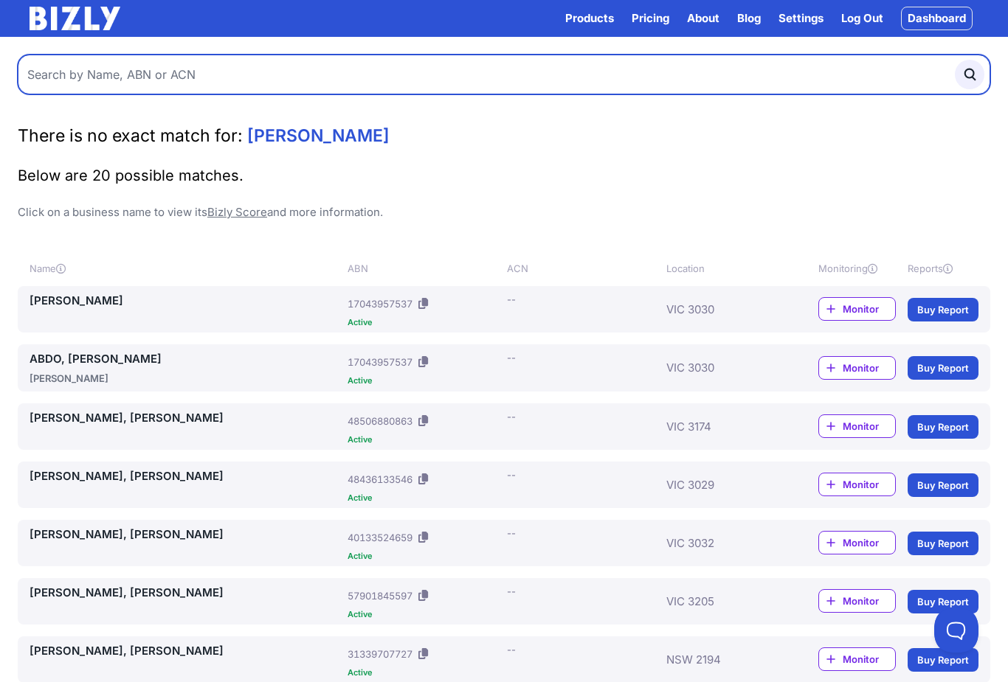
click at [423, 73] on input "text" at bounding box center [504, 75] width 972 height 40
type input "34652417680"
click at [969, 75] on button "submit" at bounding box center [970, 75] width 30 height 30
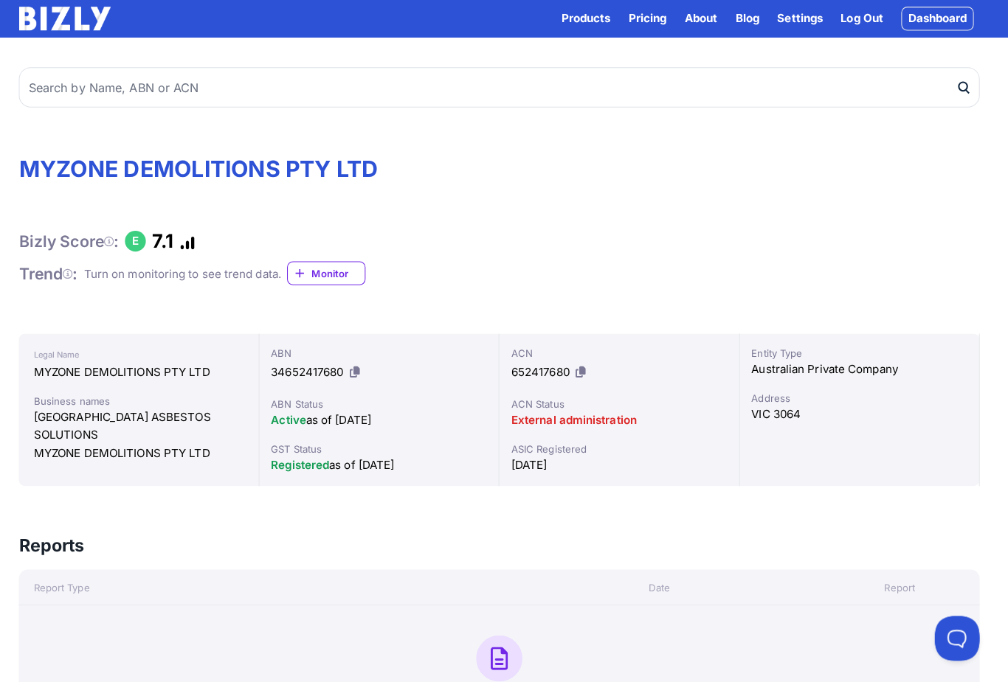
click at [356, 372] on icon at bounding box center [361, 367] width 10 height 11
click at [353, 378] on button at bounding box center [360, 368] width 15 height 24
click at [339, 371] on link "34652417680" at bounding box center [315, 368] width 72 height 14
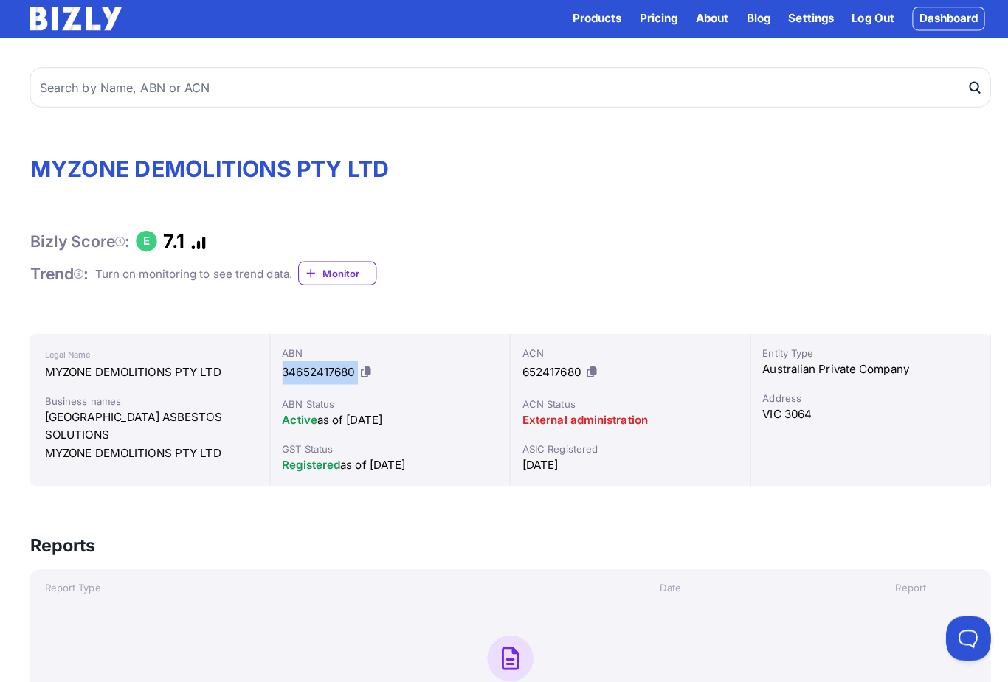
click at [941, 21] on link "Dashboard" at bounding box center [937, 19] width 72 height 24
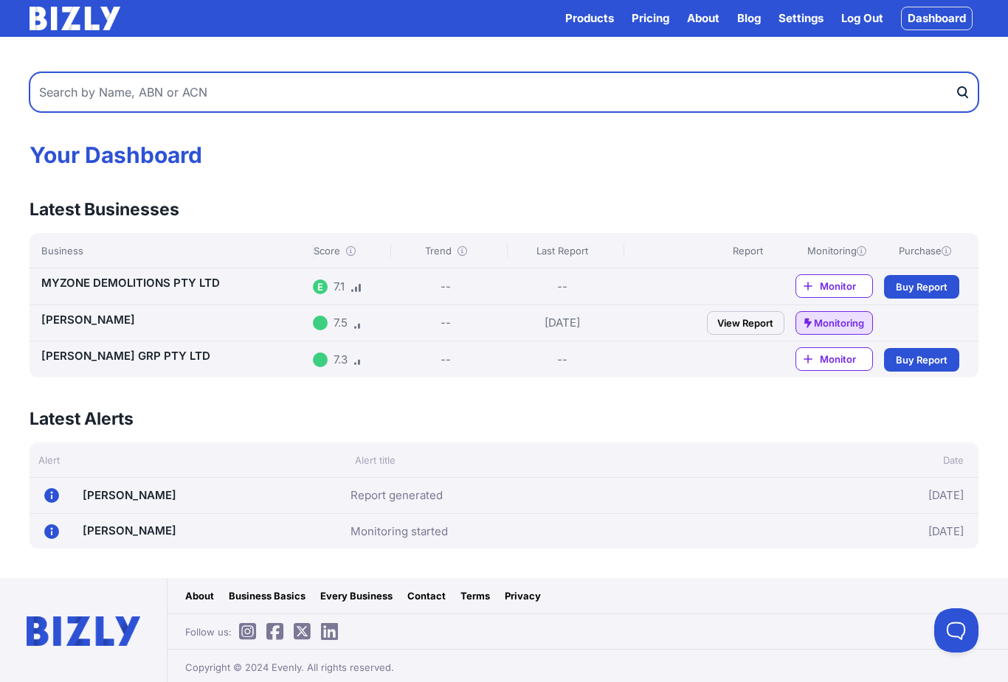
click at [778, 90] on input "text" at bounding box center [504, 92] width 949 height 40
click at [550, 100] on input "text" at bounding box center [504, 92] width 949 height 40
paste input "34652417680"
type input "34652417680"
